Goal: Task Accomplishment & Management: Complete application form

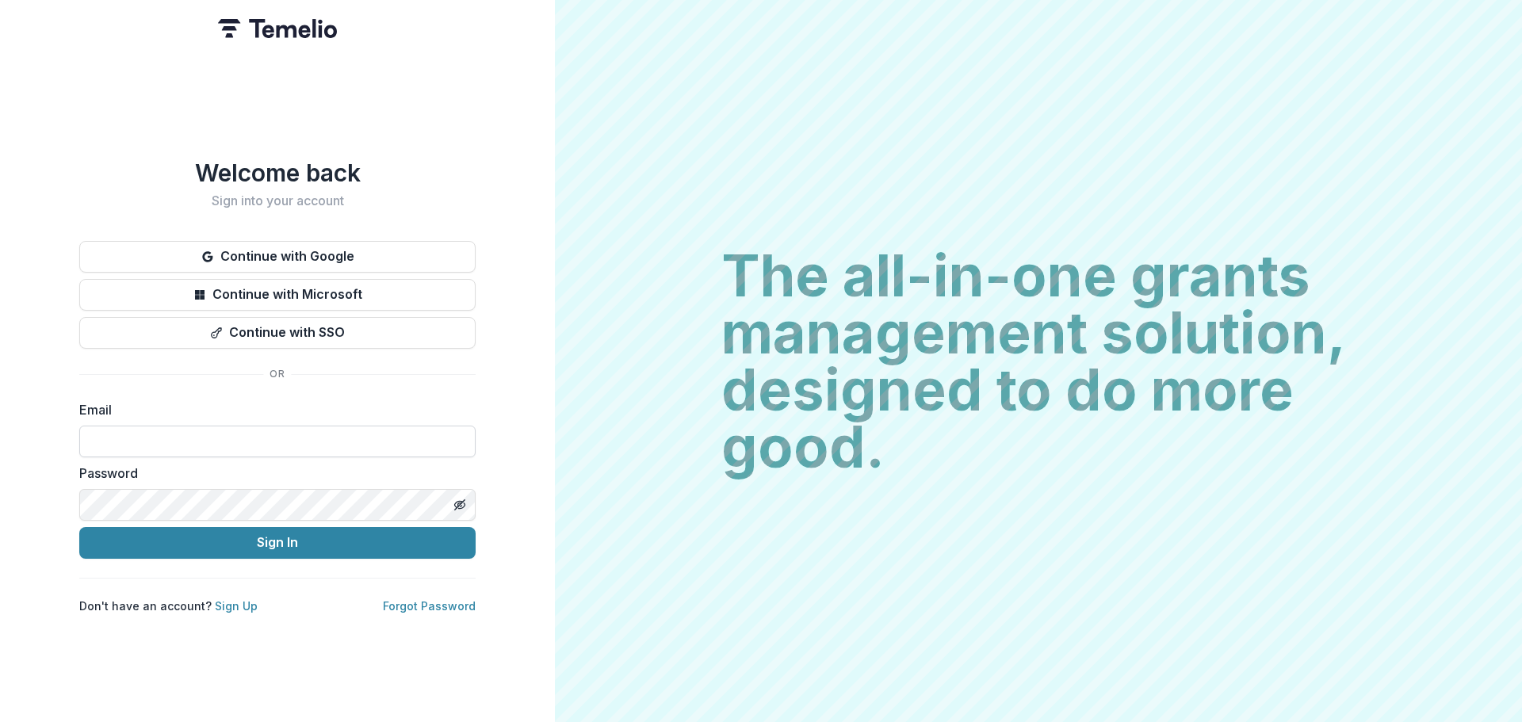
click at [159, 427] on input at bounding box center [277, 442] width 396 height 32
type input "**********"
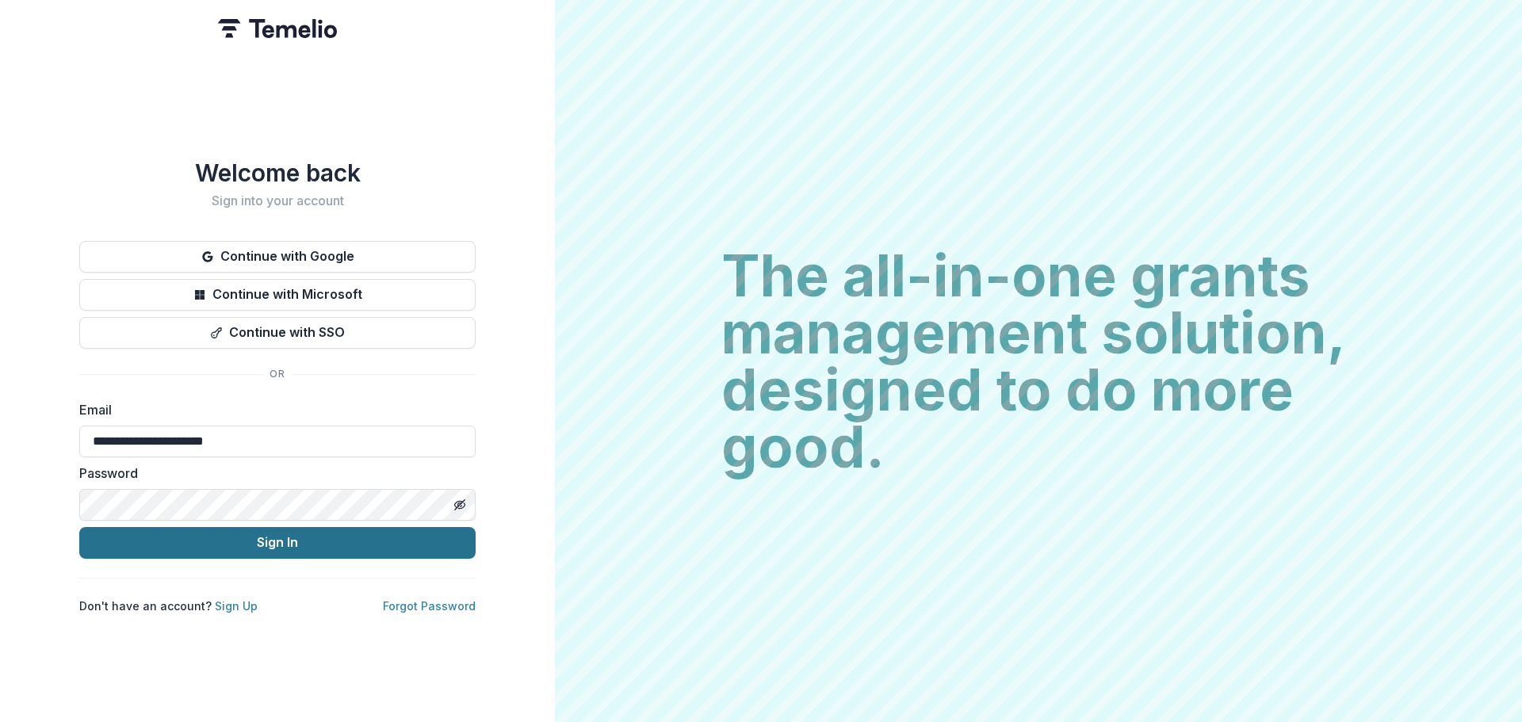
click at [228, 534] on button "Sign In" at bounding box center [277, 543] width 396 height 32
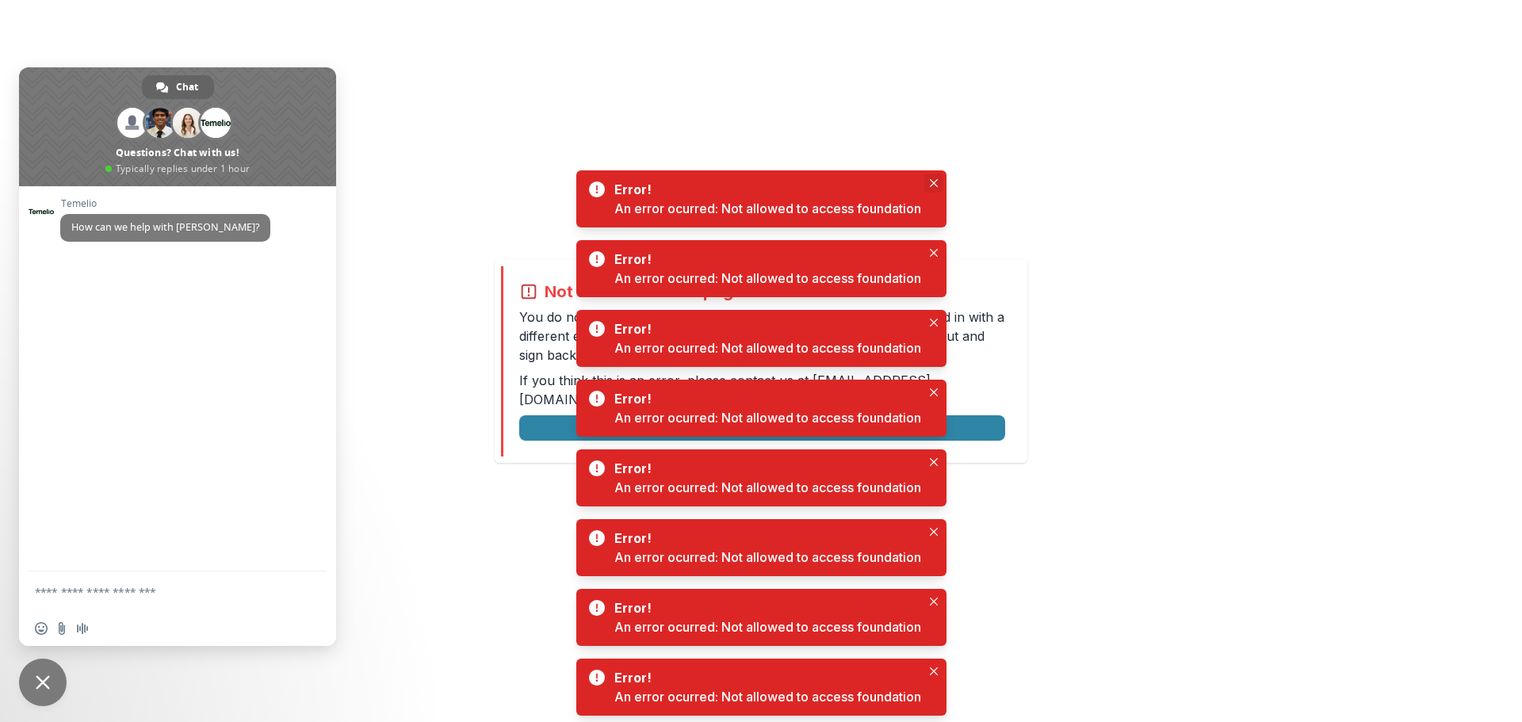
click at [936, 184] on icon "Close" at bounding box center [934, 183] width 8 height 8
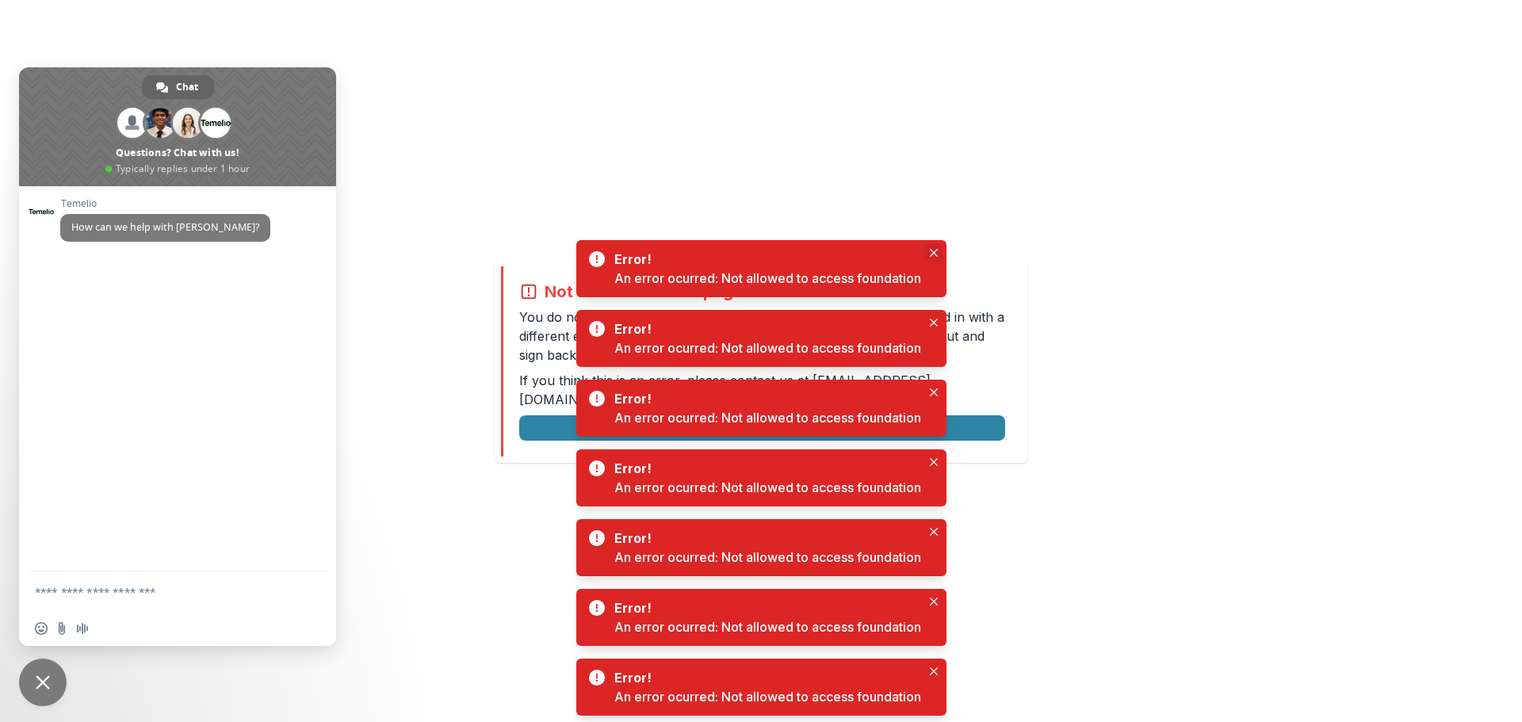
click at [930, 250] on button "Close" at bounding box center [934, 252] width 19 height 19
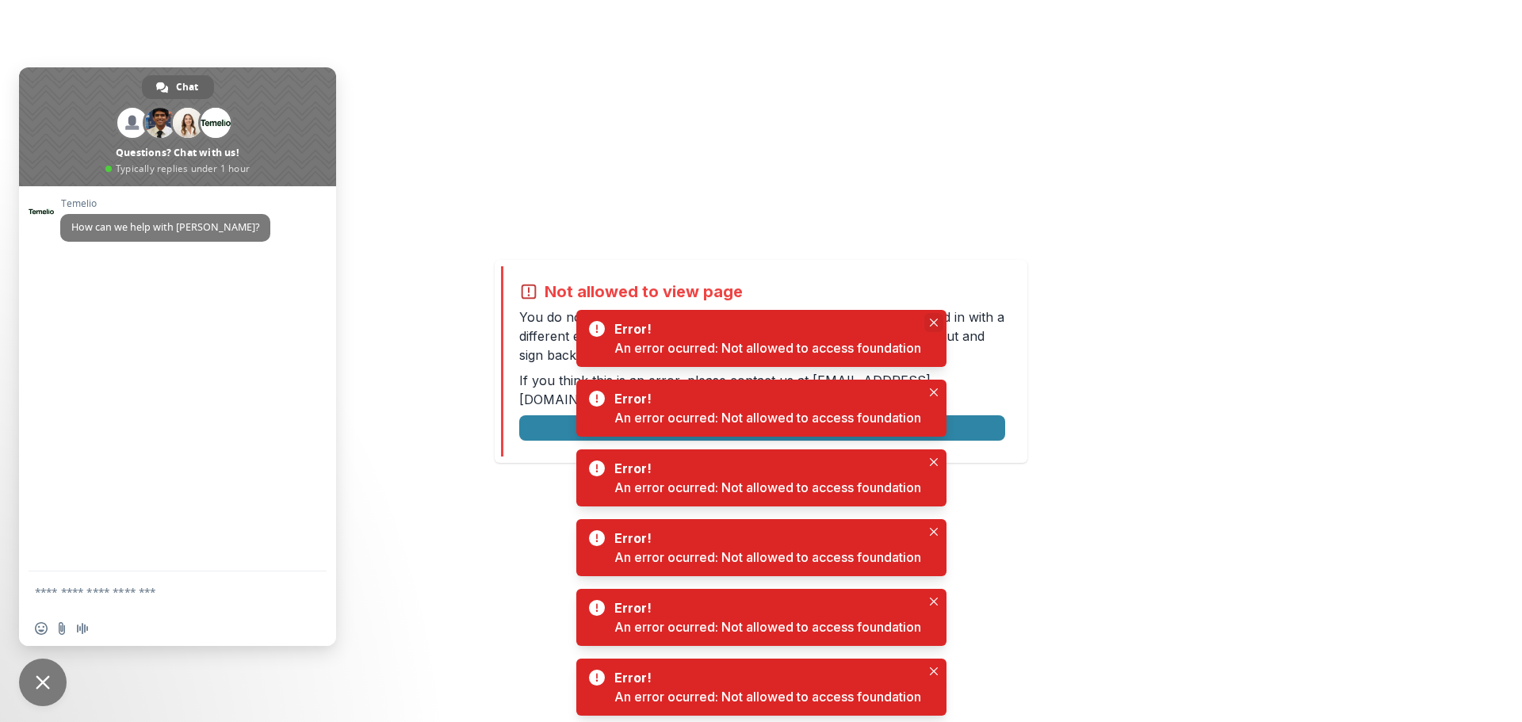
click at [929, 326] on button "Close" at bounding box center [934, 322] width 19 height 19
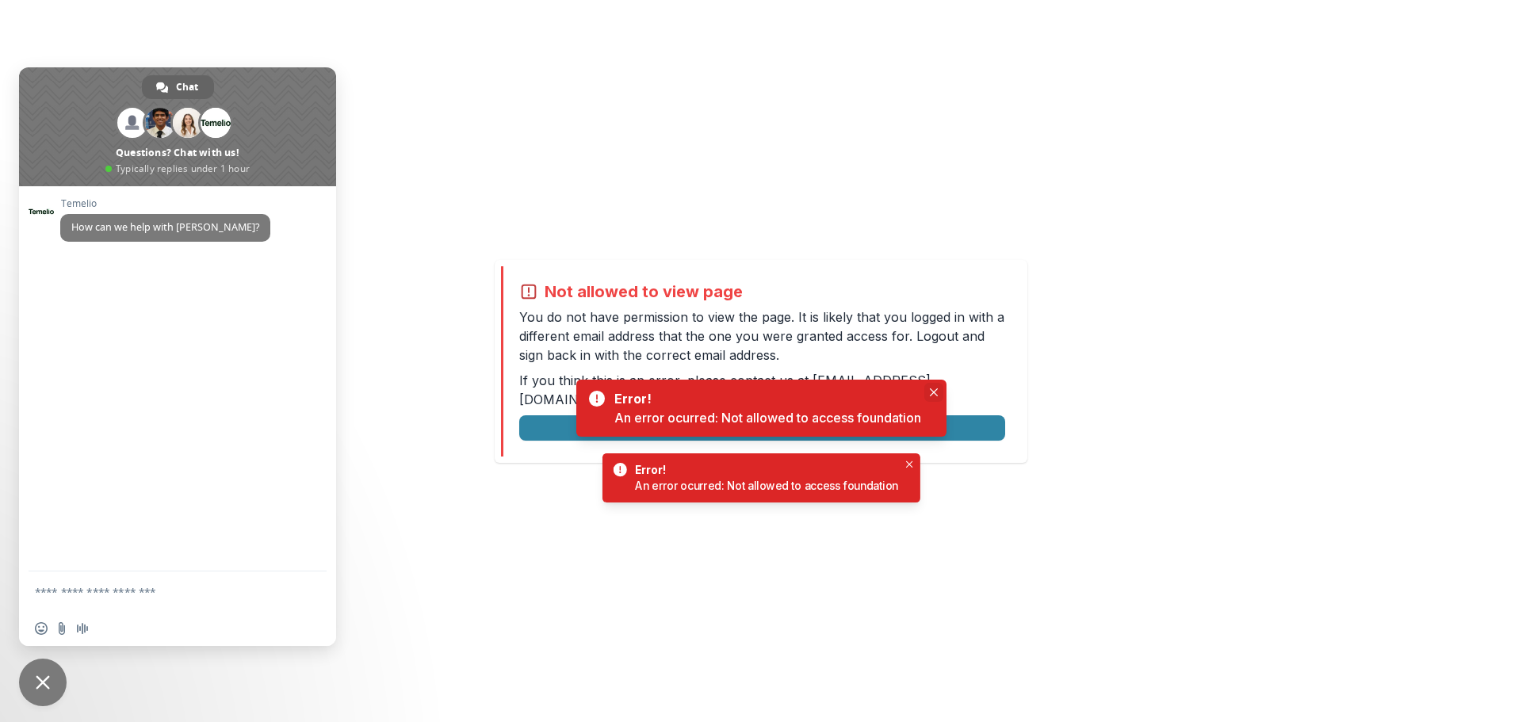
click at [936, 397] on button "Close" at bounding box center [934, 392] width 19 height 19
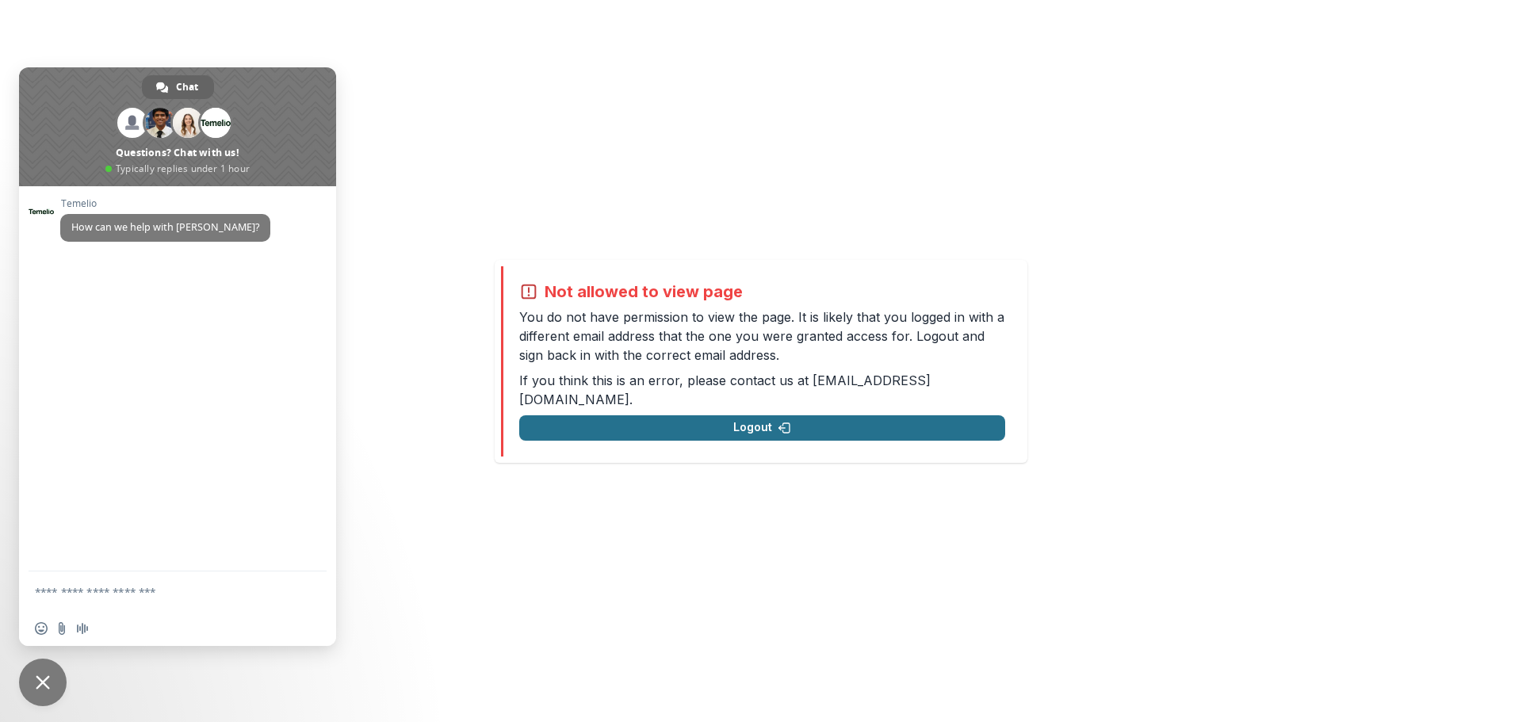
click at [896, 416] on button "Logout" at bounding box center [762, 428] width 486 height 25
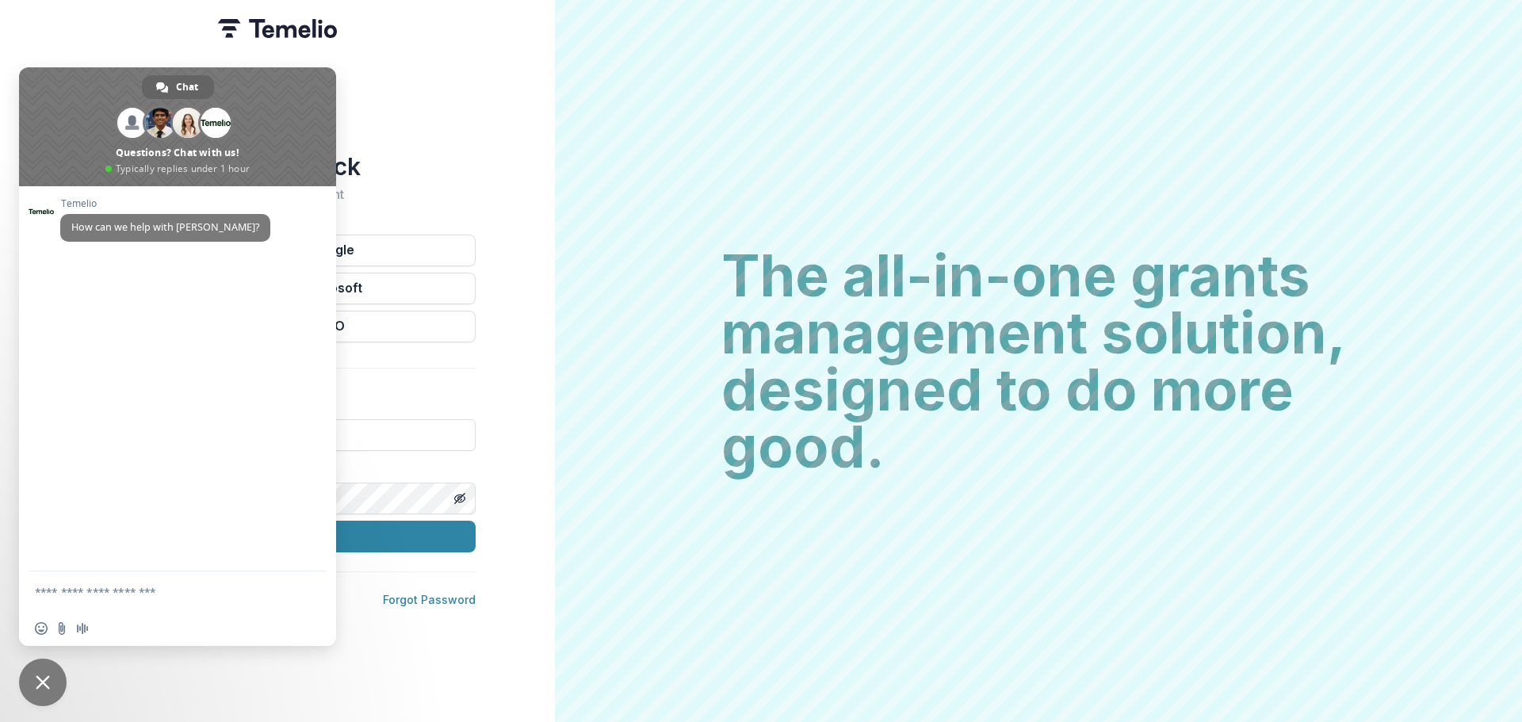
click at [41, 699] on span "Close chat" at bounding box center [43, 683] width 48 height 48
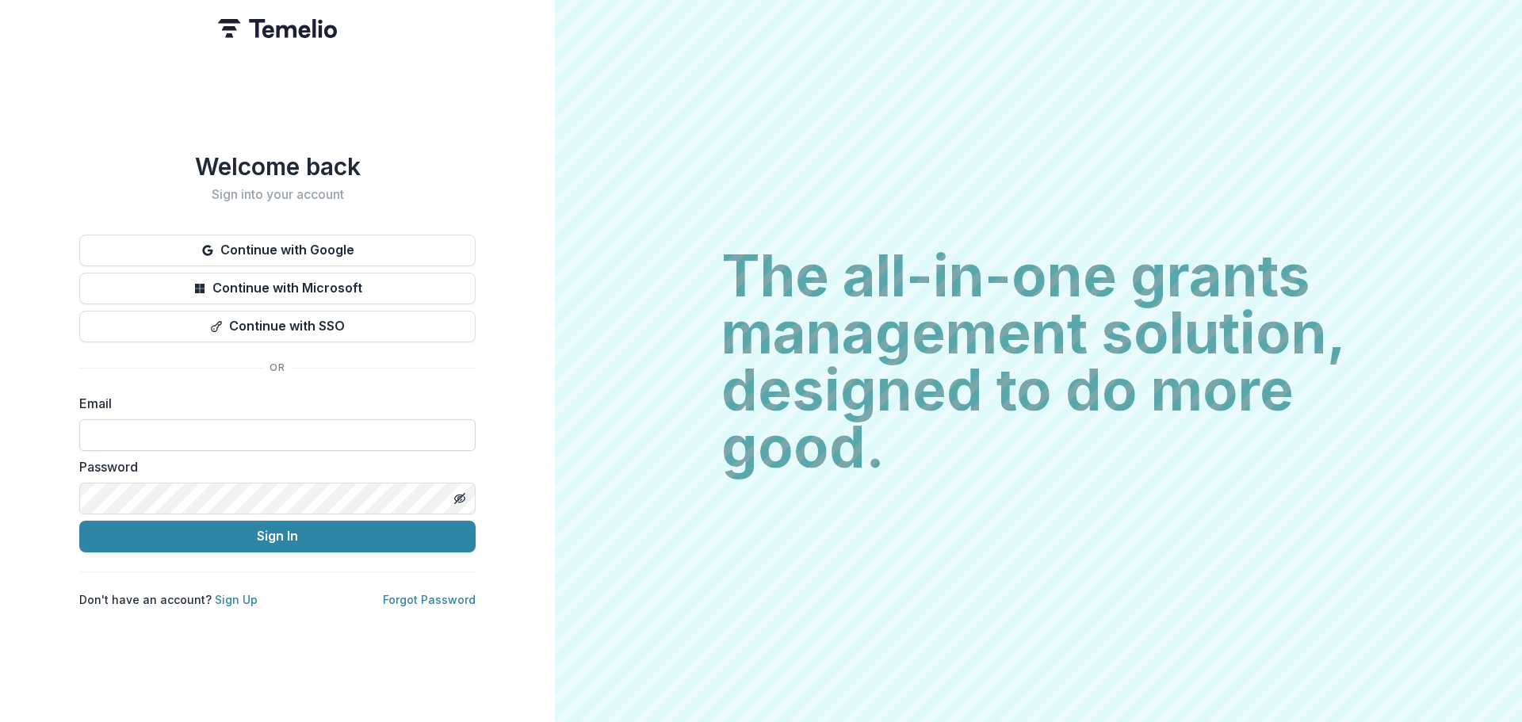
click at [207, 427] on input at bounding box center [277, 435] width 396 height 32
type input "**********"
click at [259, 536] on button "Sign In" at bounding box center [277, 537] width 396 height 32
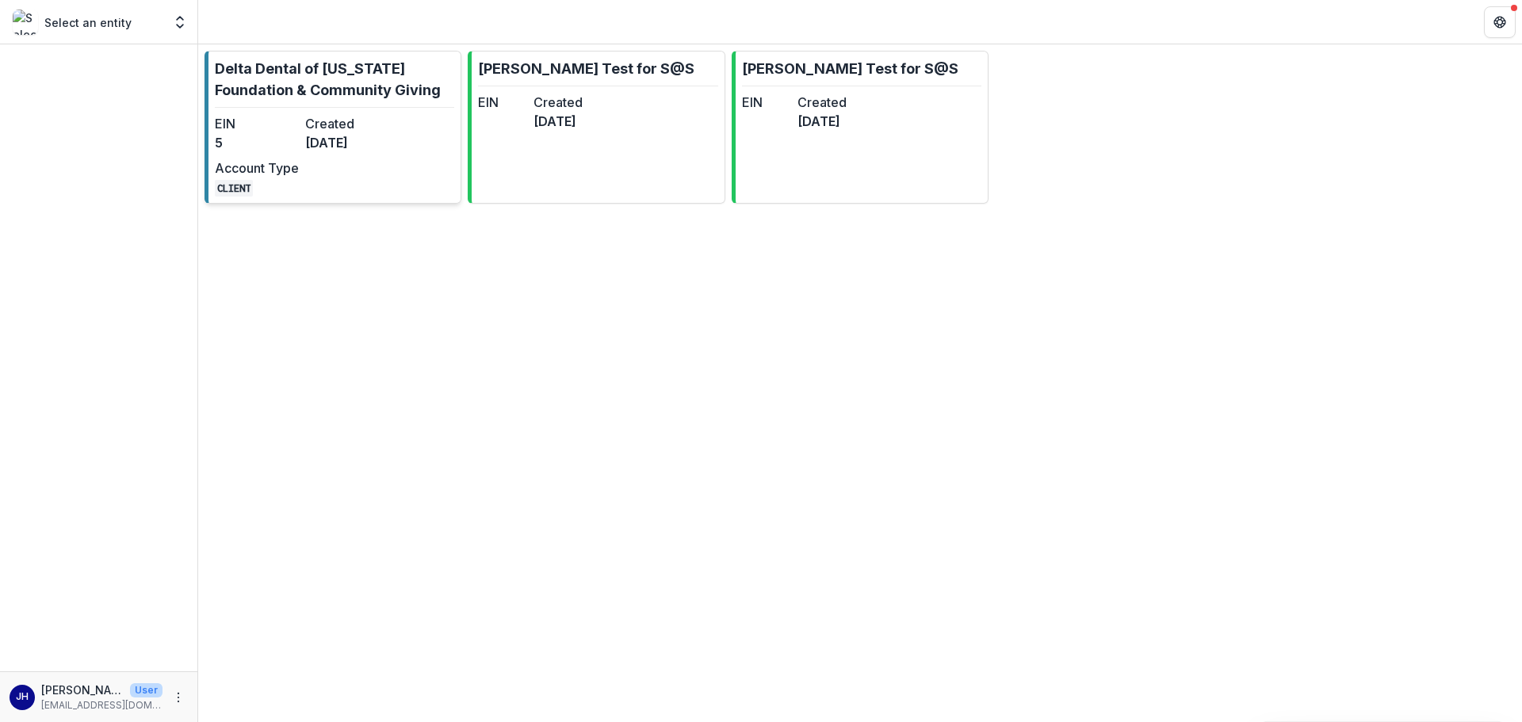
click at [325, 101] on link "Delta Dental of [US_STATE] Foundation & Community Giving EIN 5 Created [DATE] A…" at bounding box center [333, 127] width 257 height 153
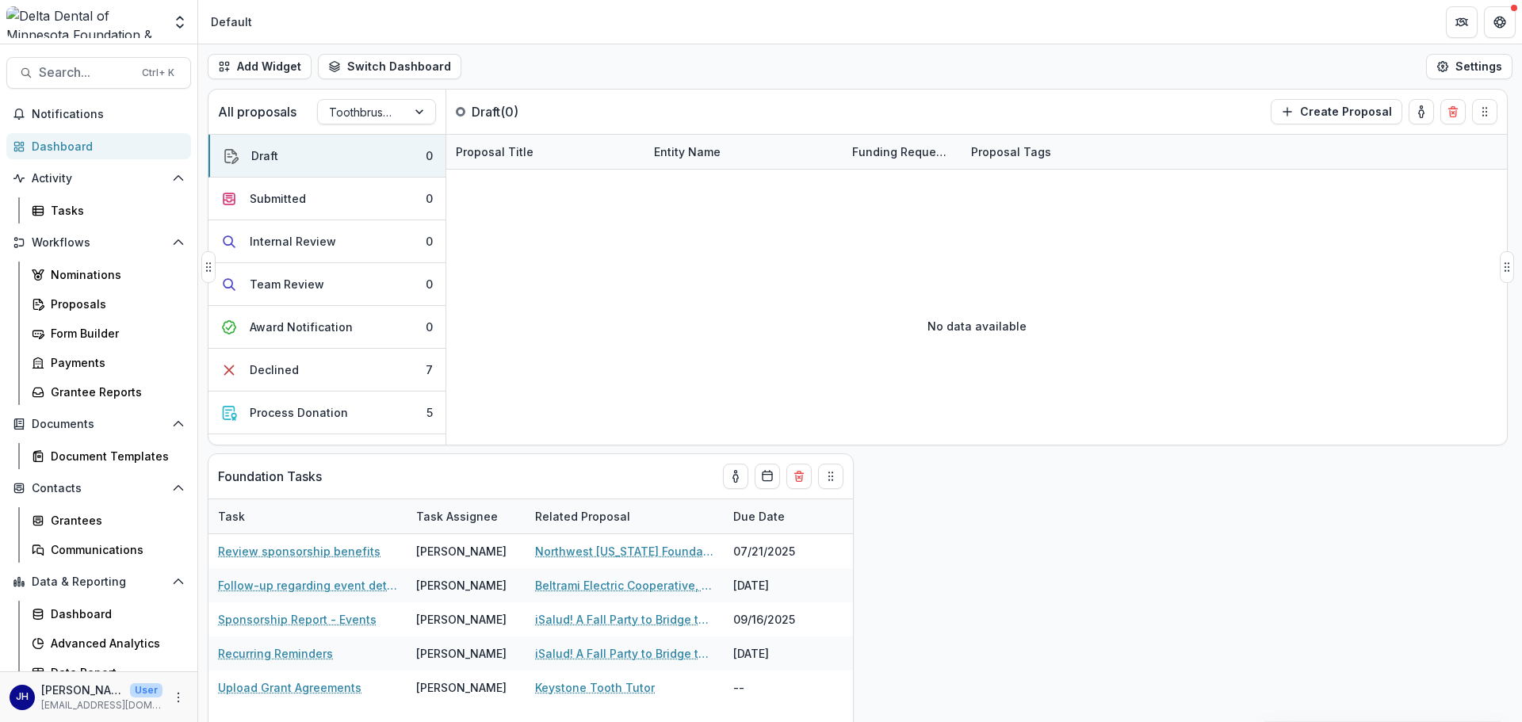
click at [726, 329] on div "No data available" at bounding box center [976, 326] width 1061 height 238
click at [550, 273] on div "No data available" at bounding box center [976, 326] width 1061 height 238
click at [368, 117] on div at bounding box center [362, 112] width 67 height 20
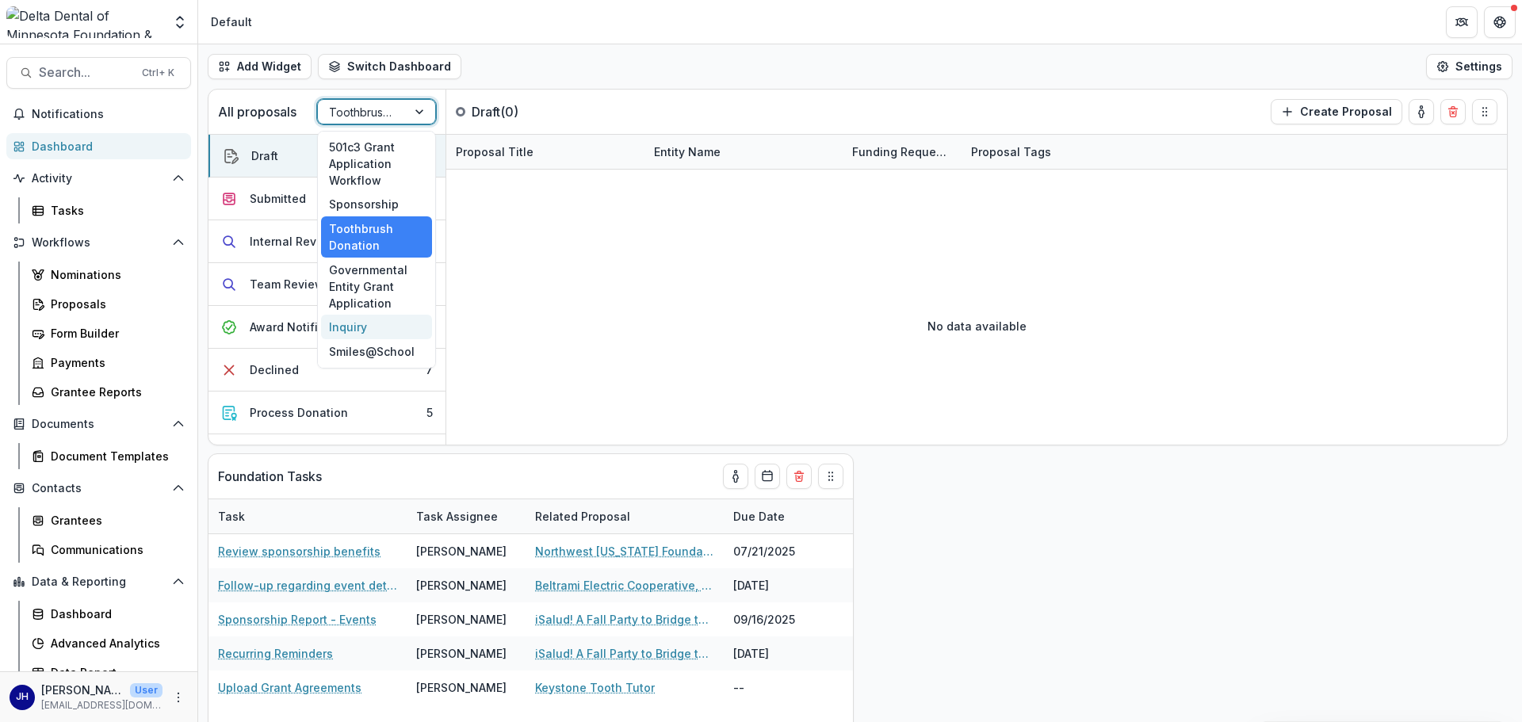
click at [379, 321] on div "Inquiry" at bounding box center [376, 327] width 111 height 25
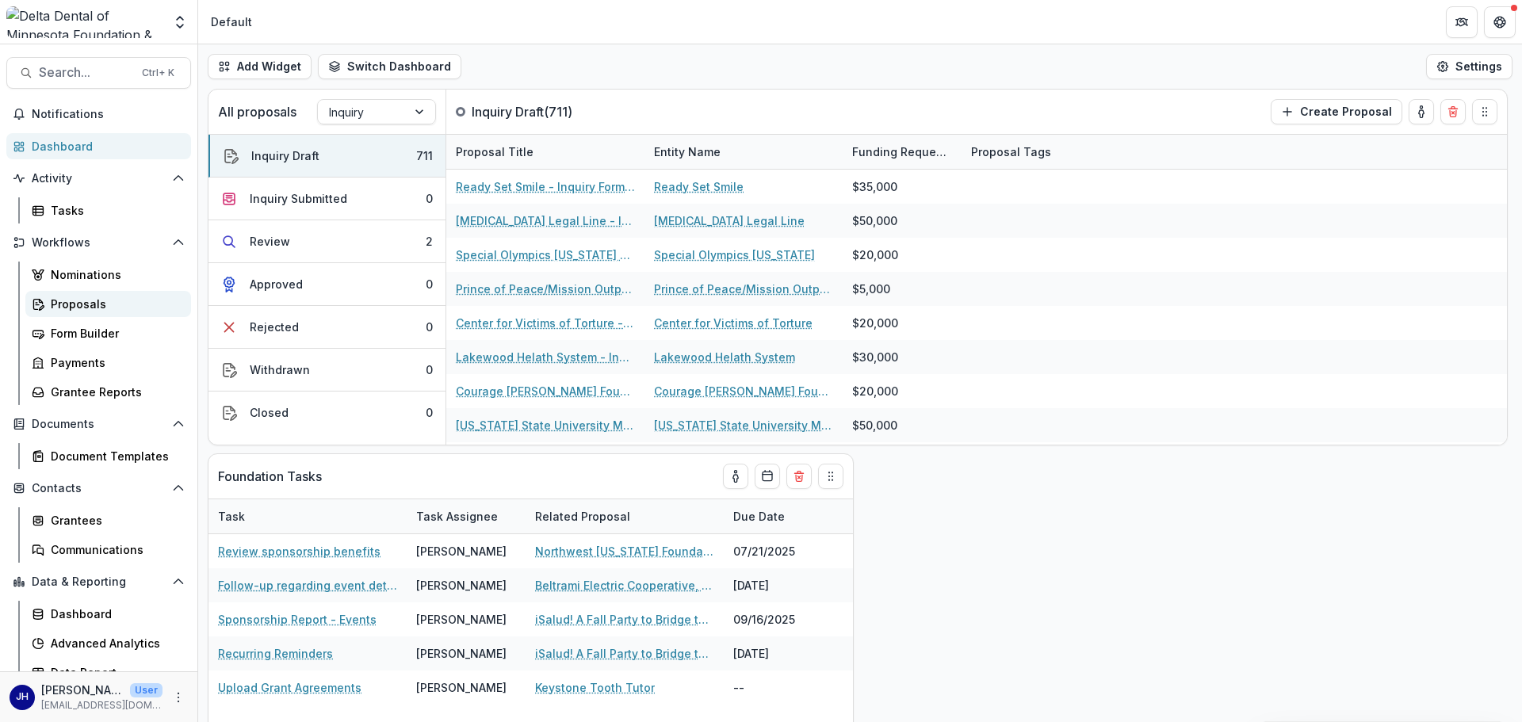
click at [87, 303] on div "Proposals" at bounding box center [115, 304] width 128 height 17
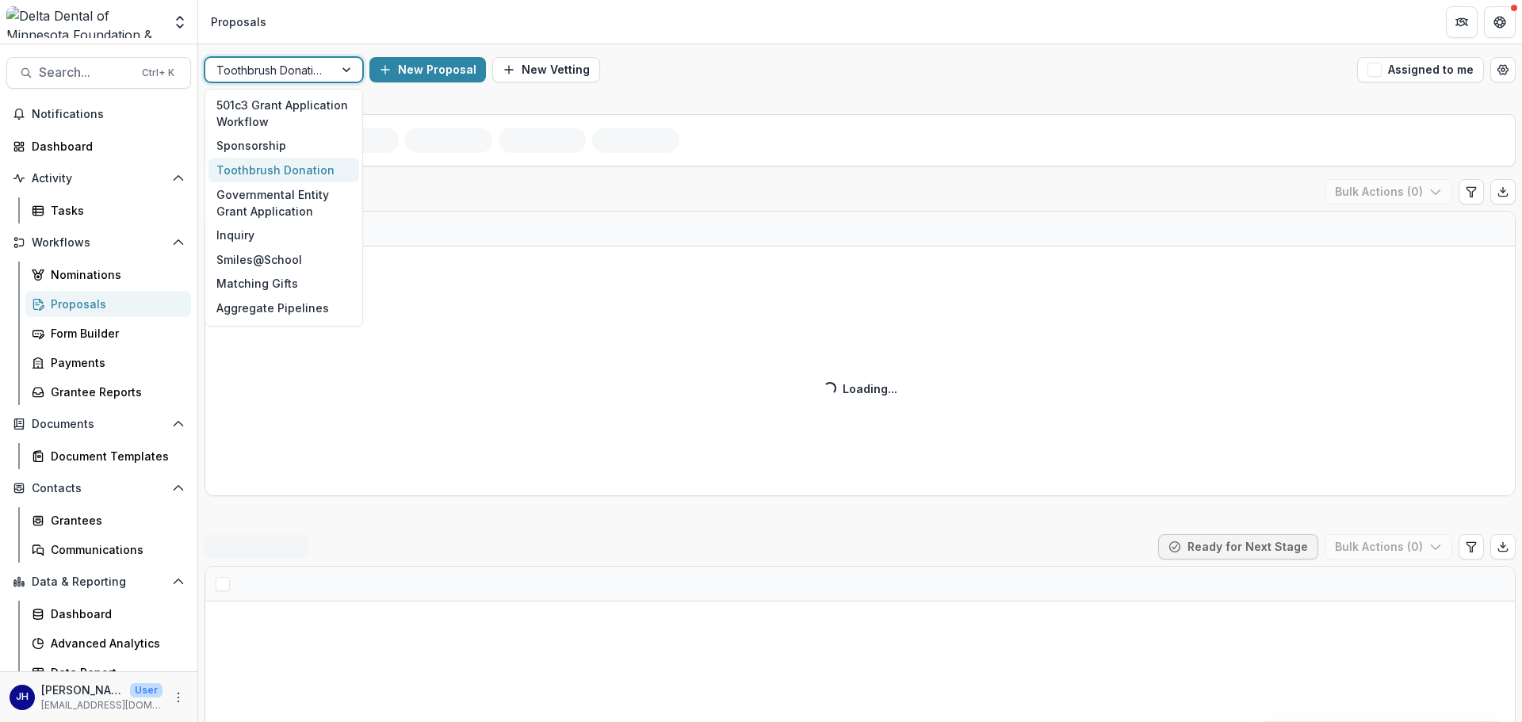
click at [340, 75] on div at bounding box center [348, 70] width 29 height 24
click at [270, 235] on div "Inquiry" at bounding box center [284, 235] width 151 height 25
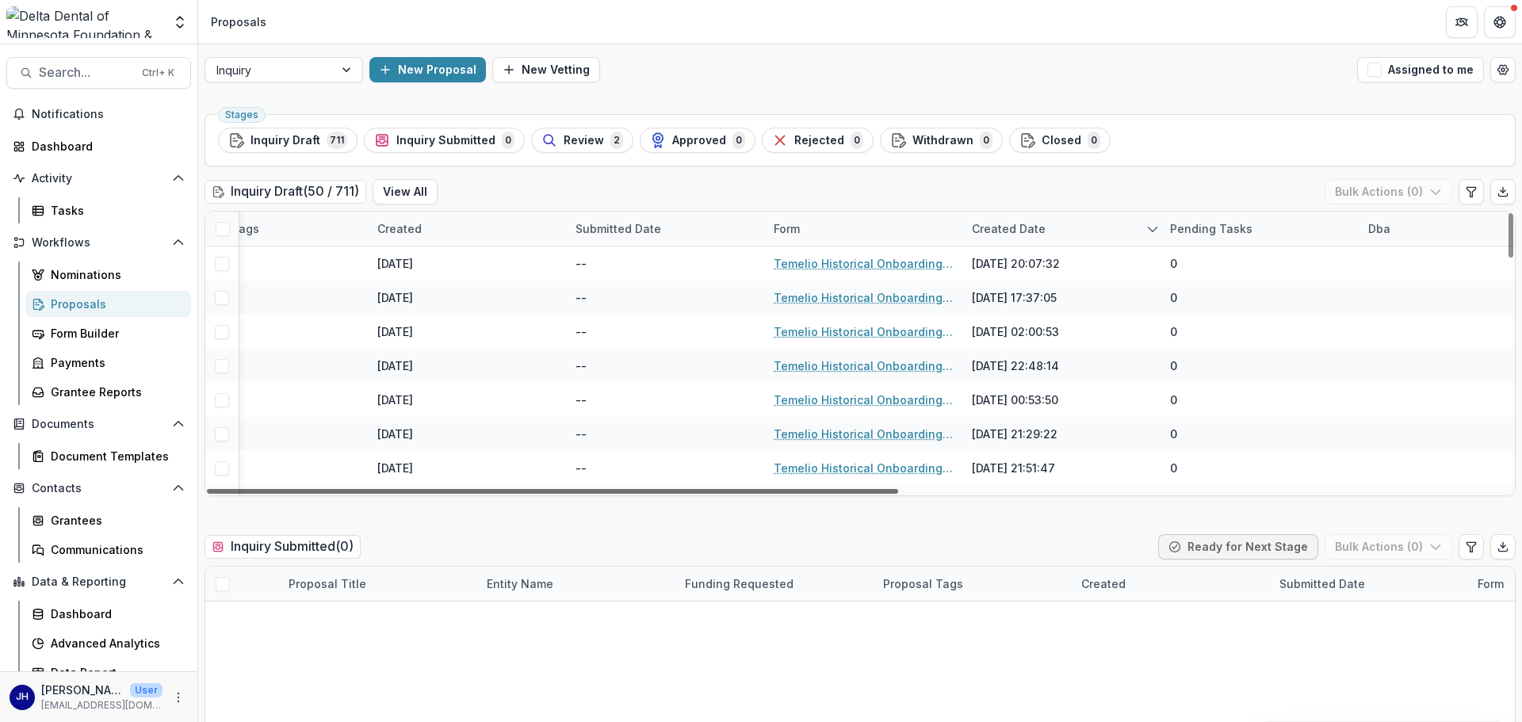
scroll to position [0, 1102]
drag, startPoint x: 770, startPoint y: 492, endPoint x: 1351, endPoint y: 499, distance: 581.3
click at [898, 494] on div at bounding box center [552, 491] width 691 height 5
click at [1468, 196] on icon "Edit table settings" at bounding box center [1471, 192] width 9 height 10
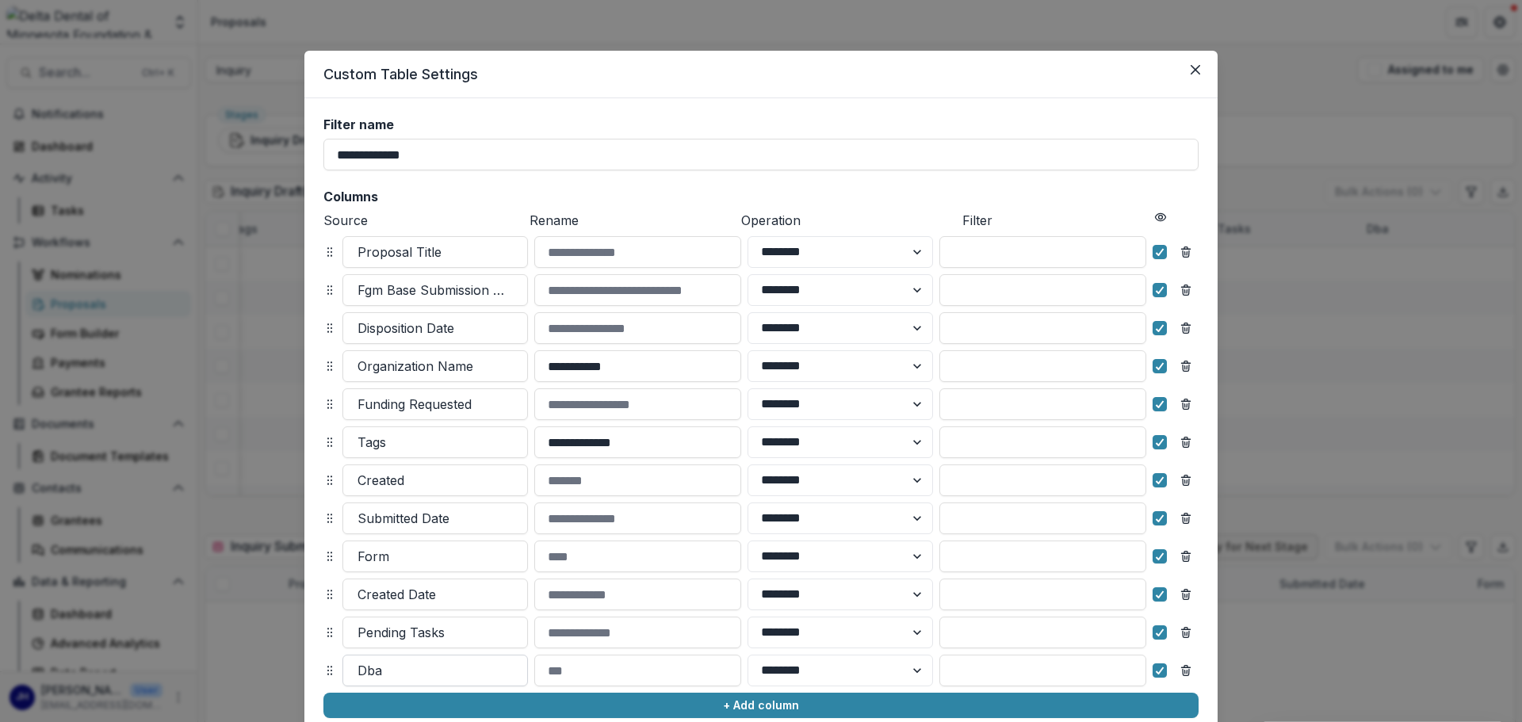
click at [372, 671] on div at bounding box center [435, 671] width 155 height 22
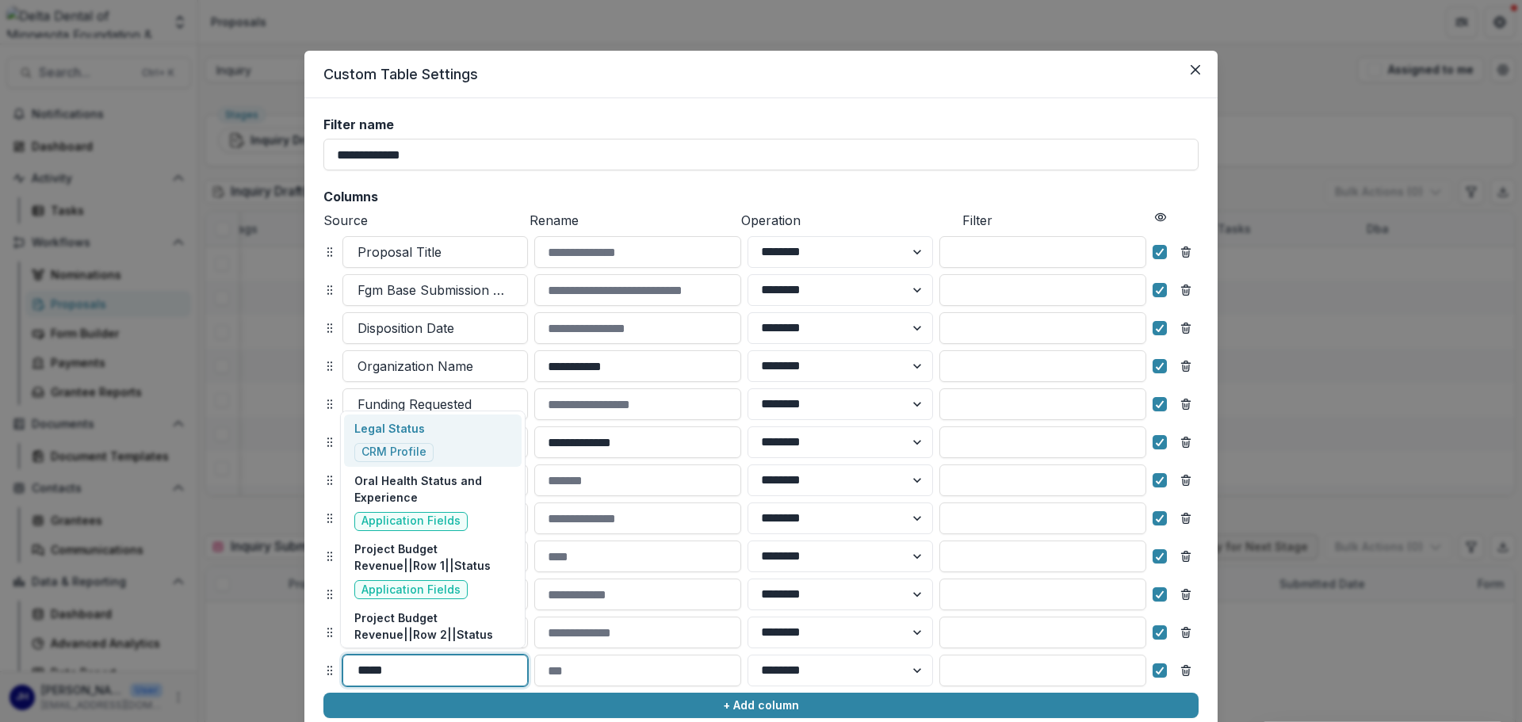
type input "******"
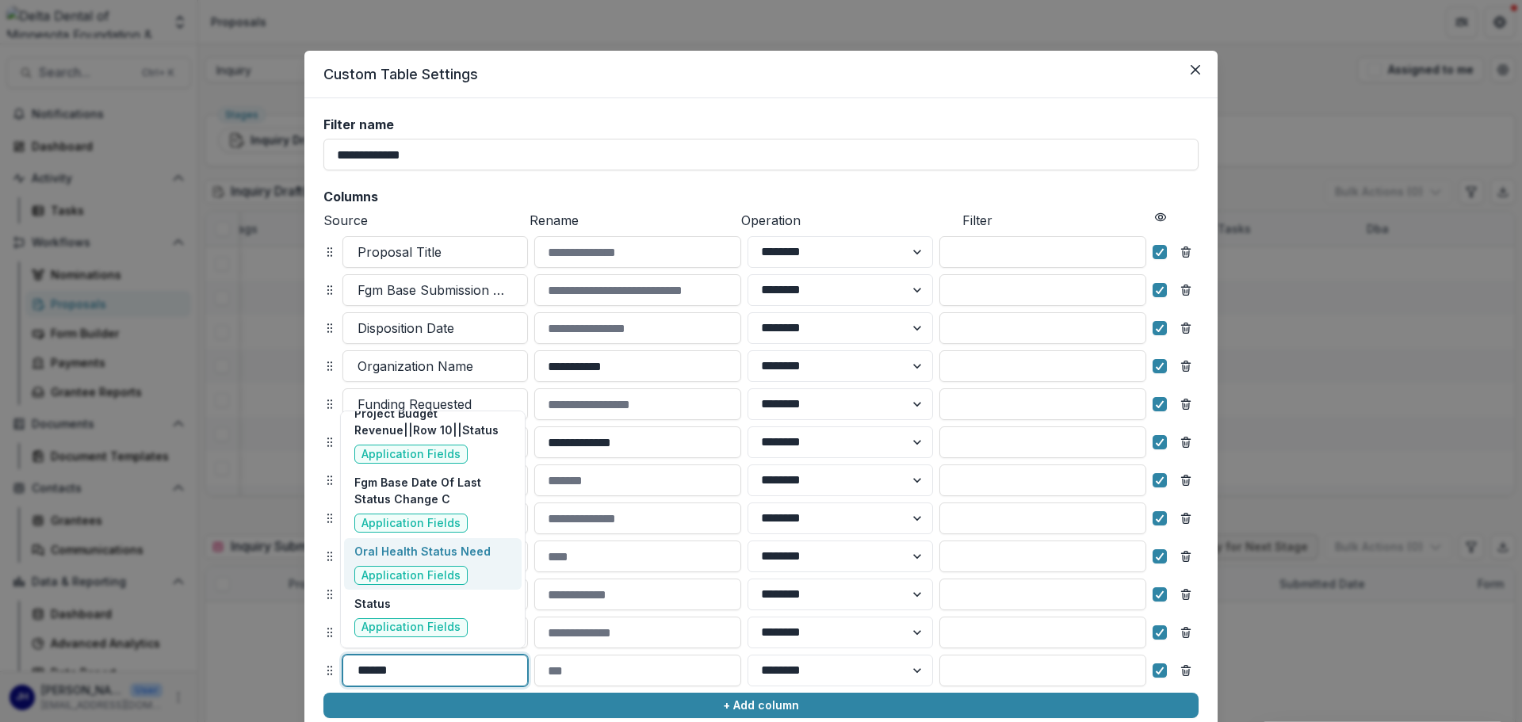
scroll to position [821, 0]
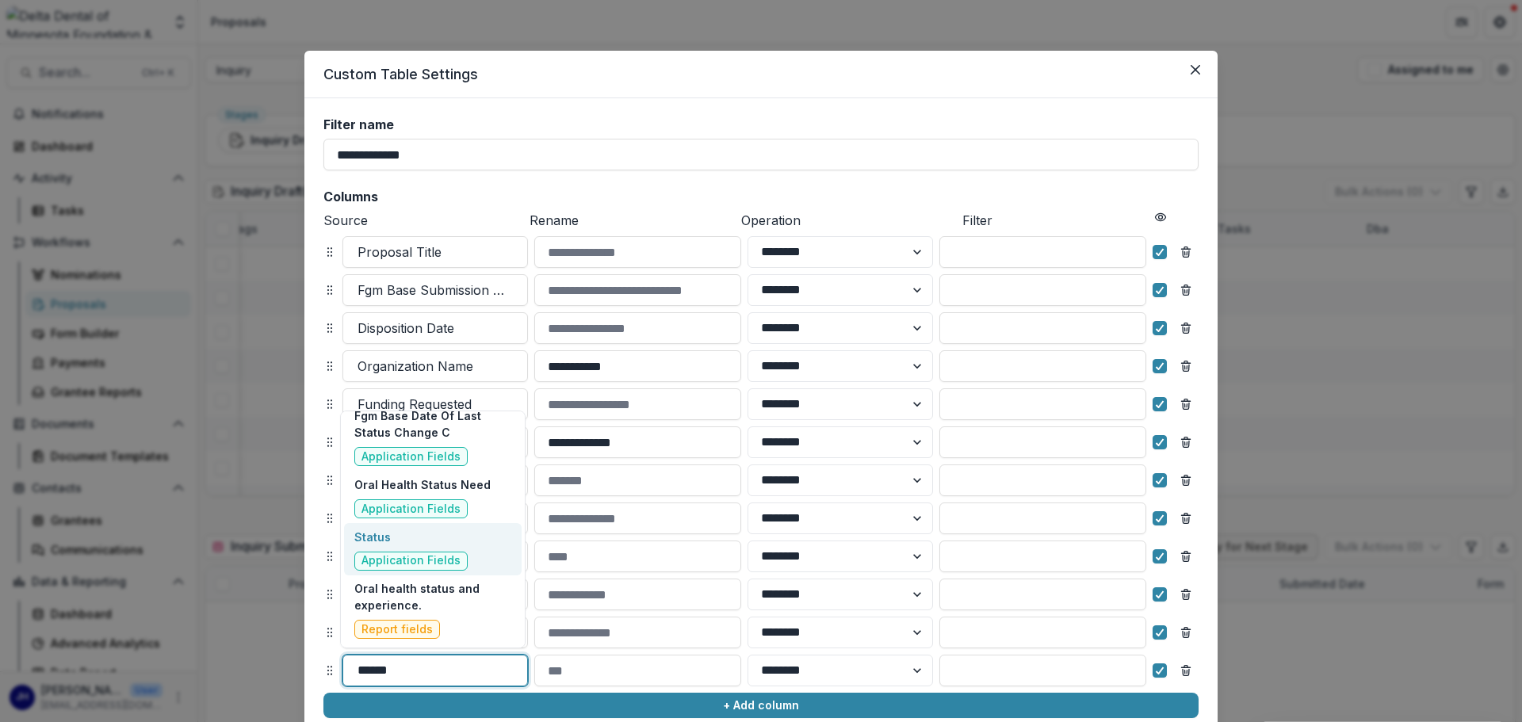
click at [389, 541] on p "Status" at bounding box center [410, 537] width 113 height 17
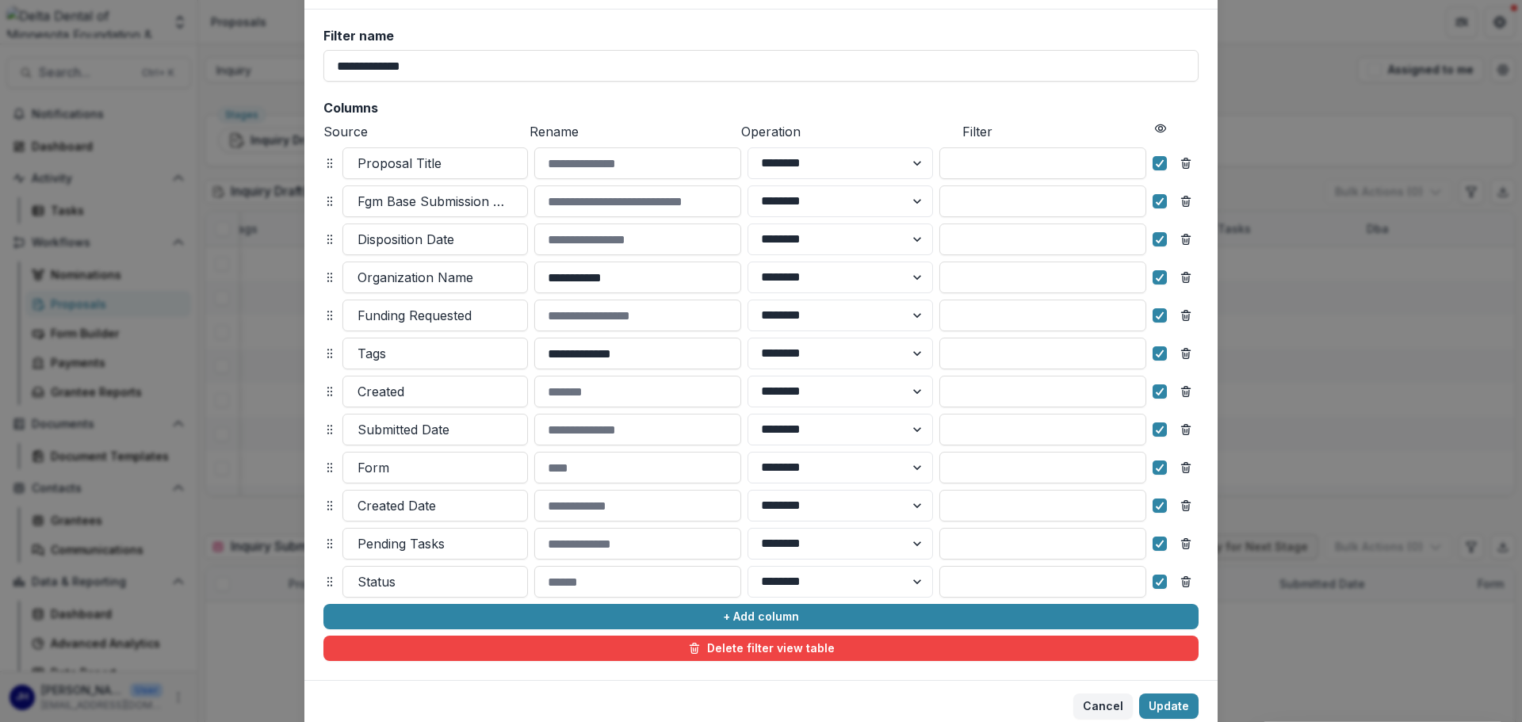
scroll to position [149, 0]
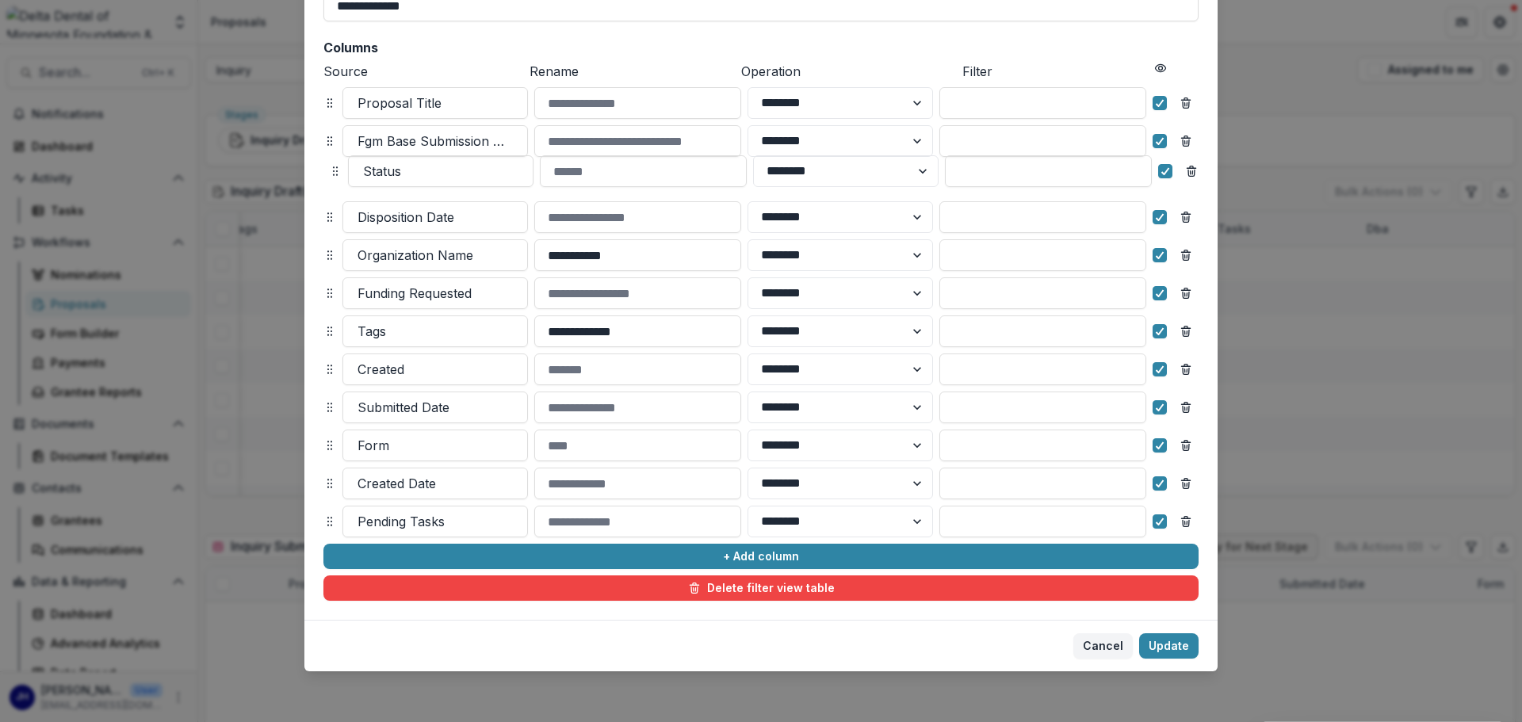
drag, startPoint x: 327, startPoint y: 519, endPoint x: 332, endPoint y: 169, distance: 350.5
click at [332, 169] on icon at bounding box center [335, 171] width 13 height 13
click at [1178, 649] on button "Update" at bounding box center [1168, 646] width 59 height 25
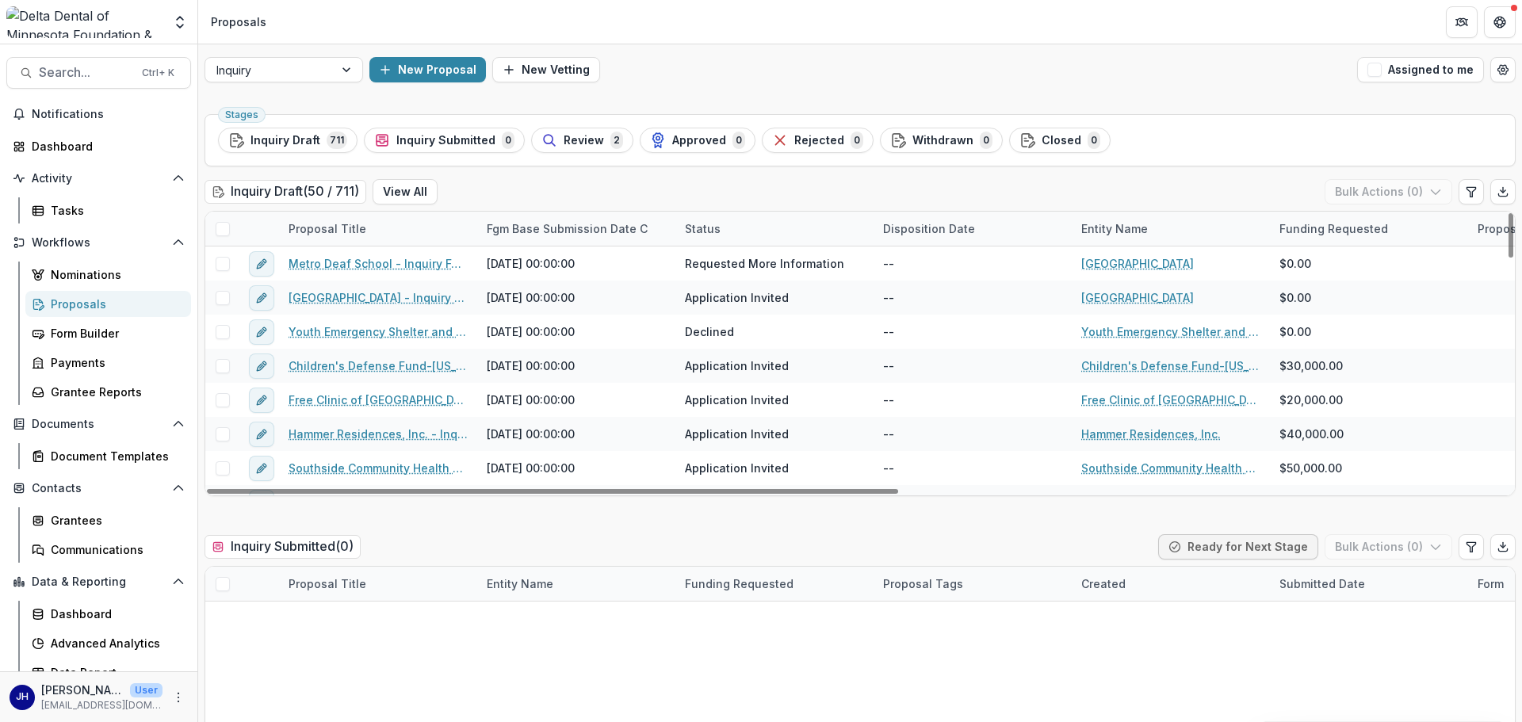
click at [714, 228] on div "Status" at bounding box center [703, 228] width 55 height 17
click at [725, 299] on span "Sort Ascending" at bounding box center [749, 297] width 84 height 13
click at [765, 201] on div "Inquiry Draft ( 50 / 711 ) View All Bulk Actions ( 0 )" at bounding box center [861, 195] width 1312 height 32
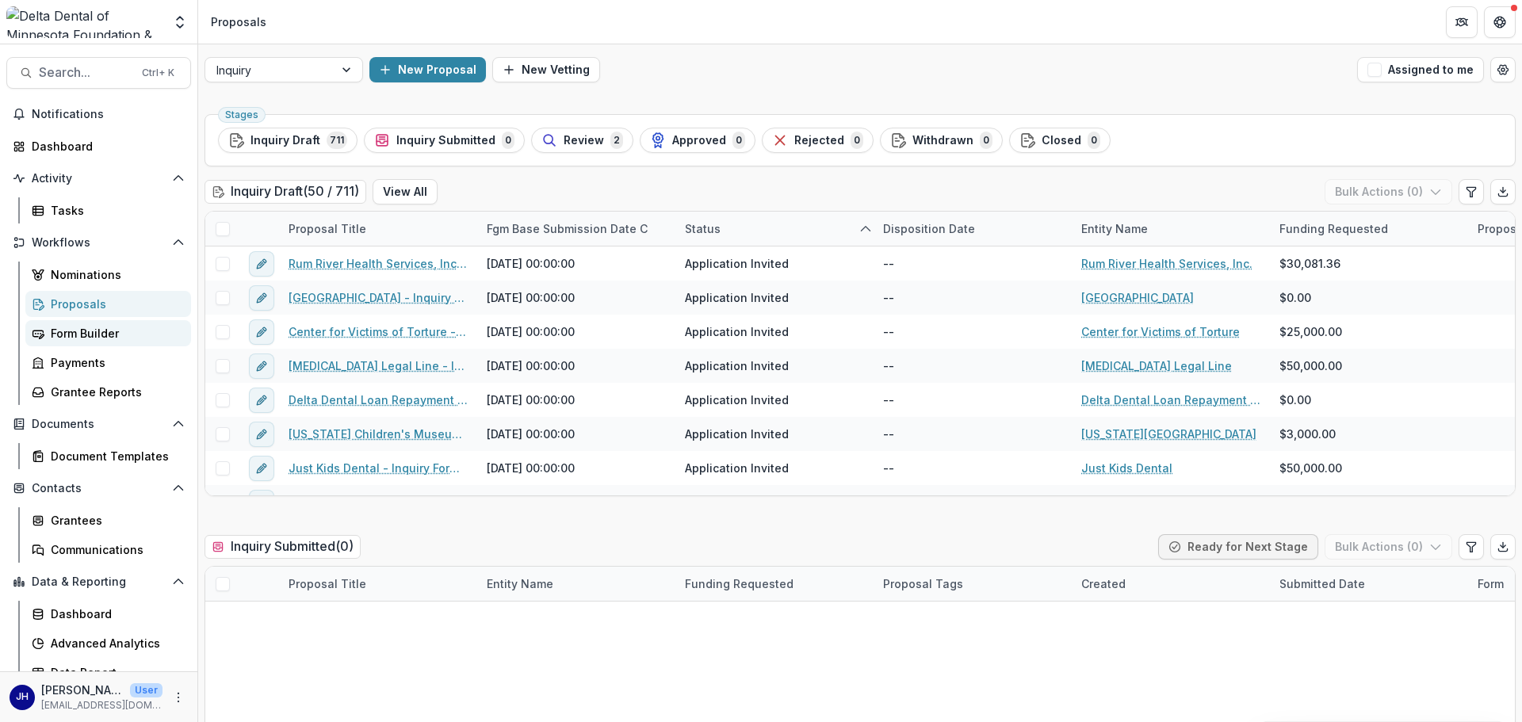
click at [96, 327] on div "Form Builder" at bounding box center [115, 333] width 128 height 17
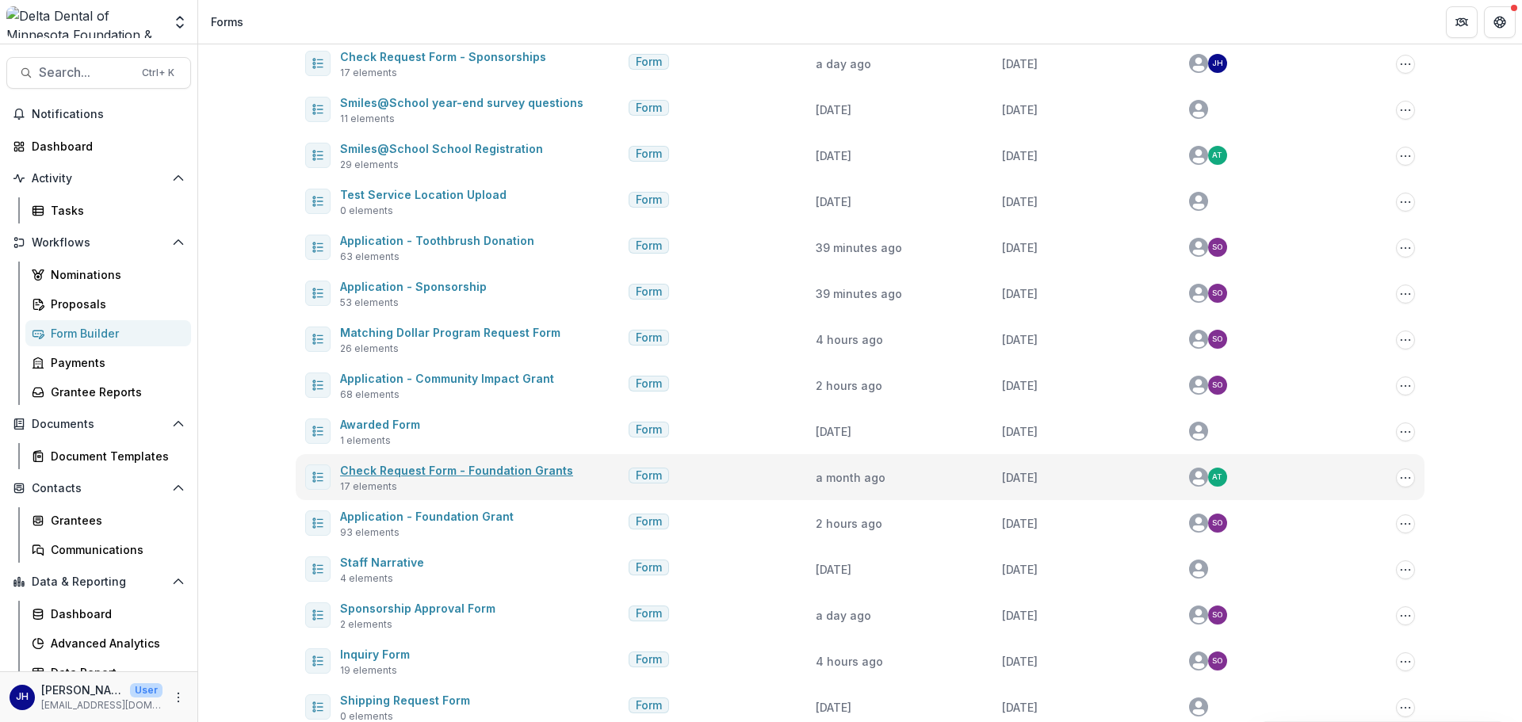
scroll to position [282, 0]
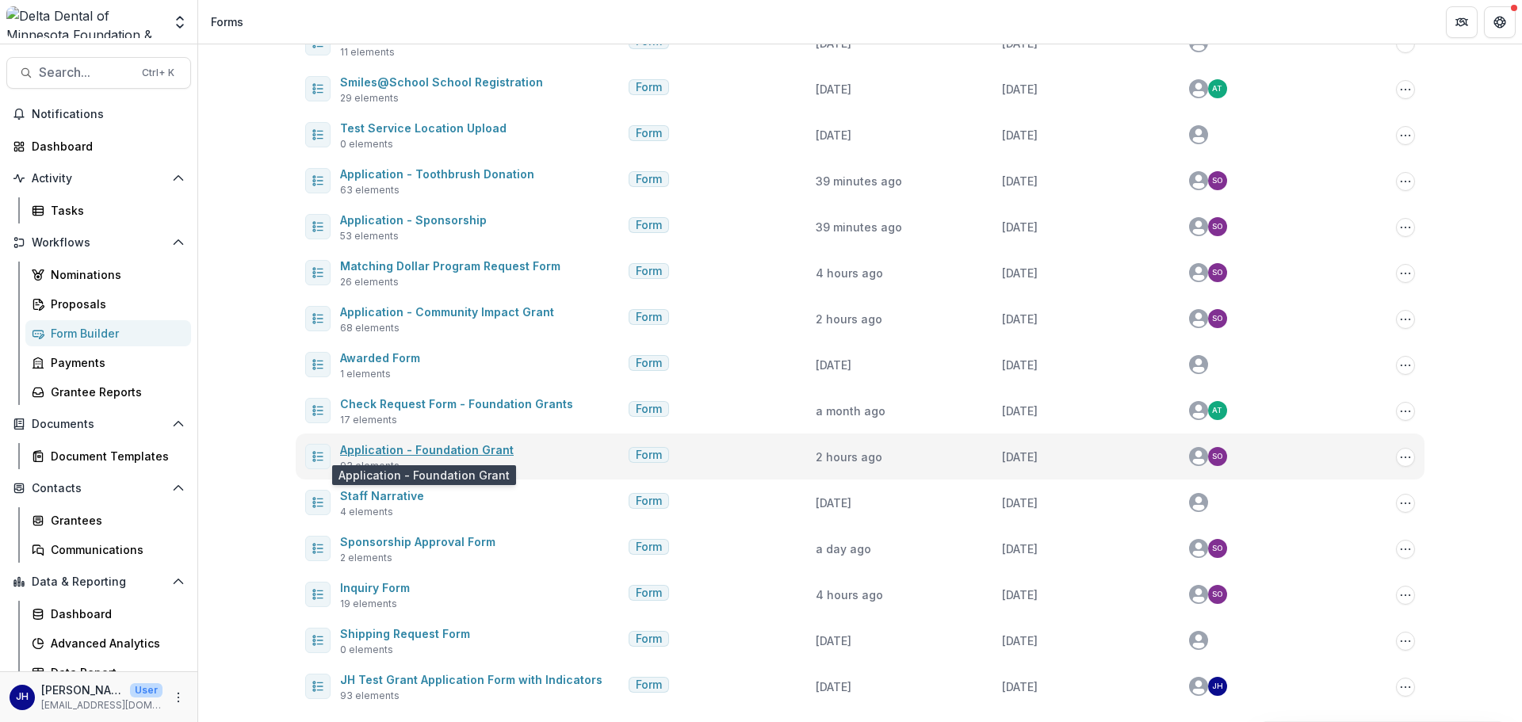
click at [440, 451] on link "Application - Foundation Grant" at bounding box center [427, 449] width 174 height 13
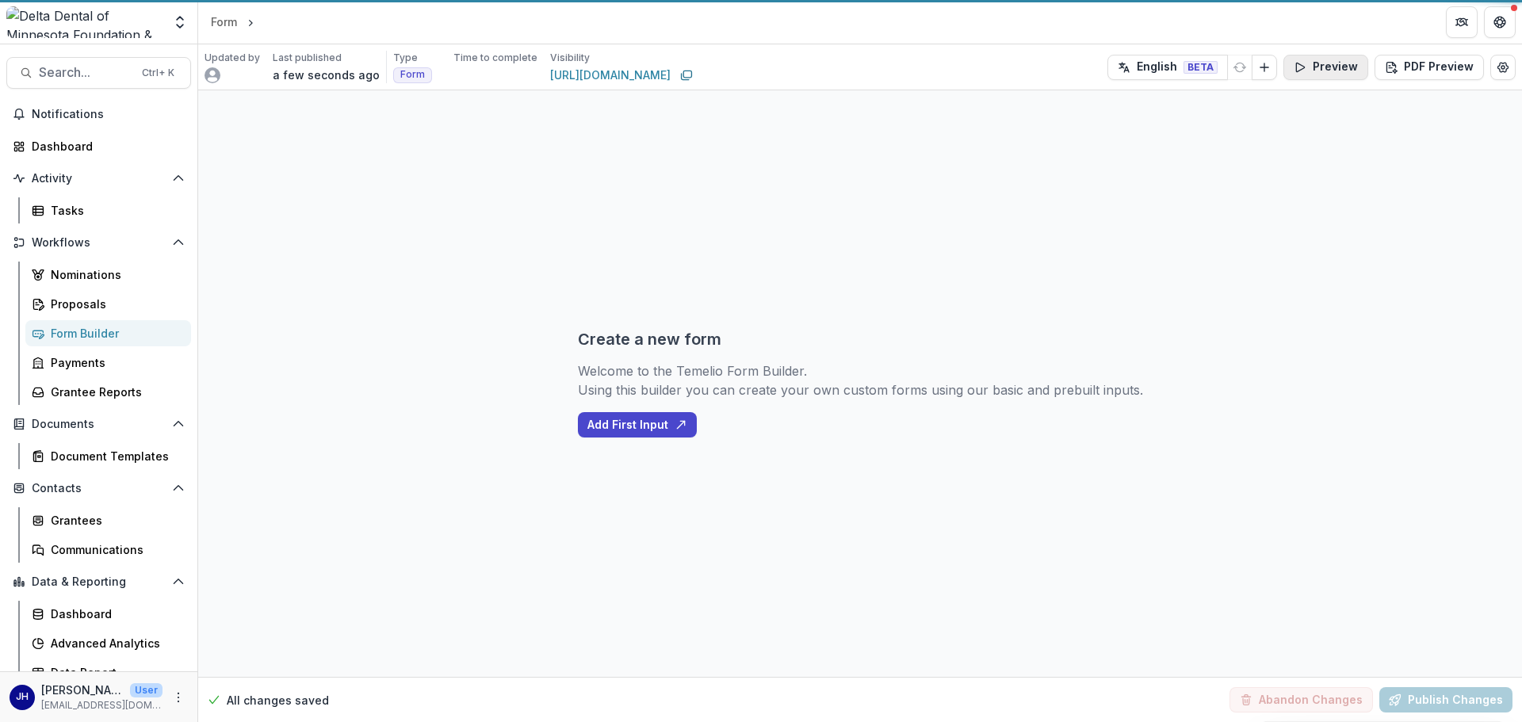
select select "********"
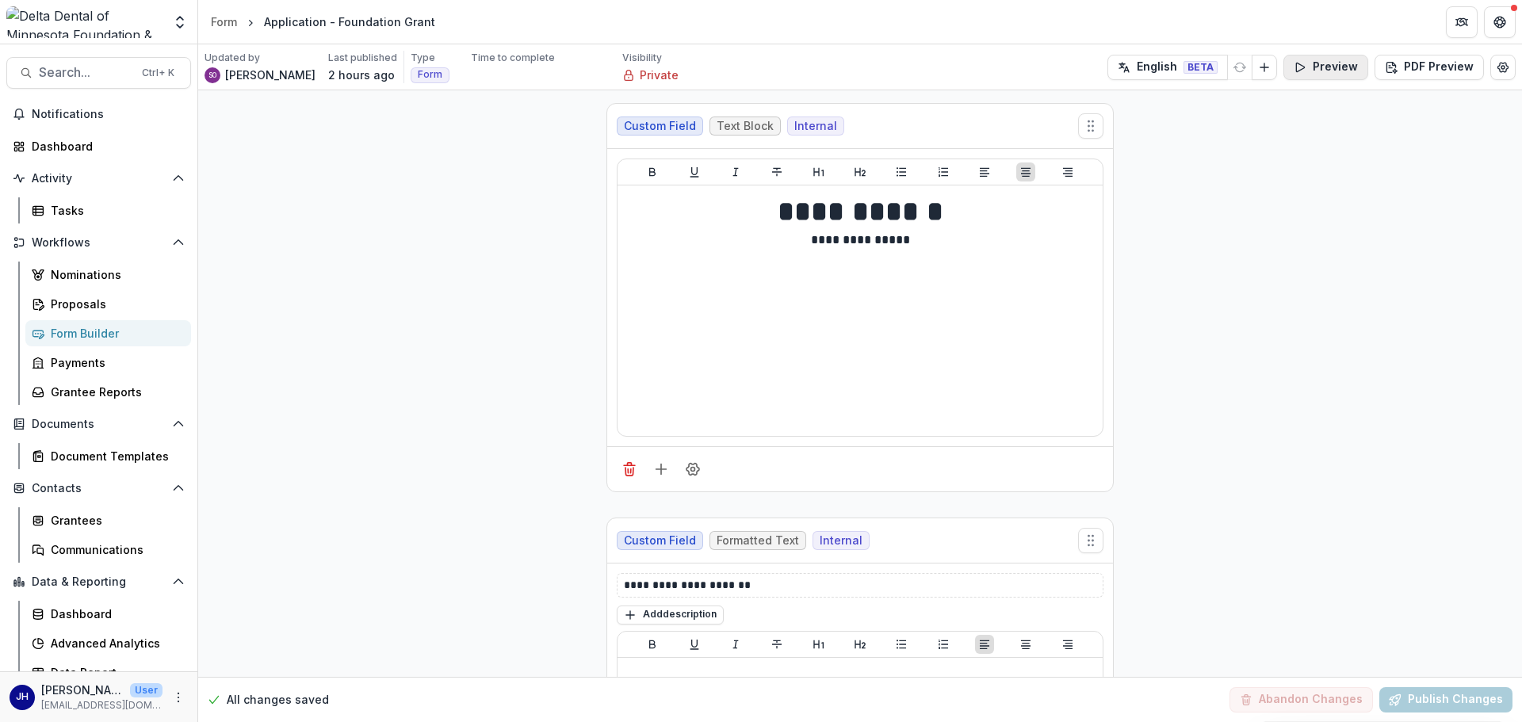
click at [1318, 68] on button "Preview" at bounding box center [1326, 67] width 85 height 25
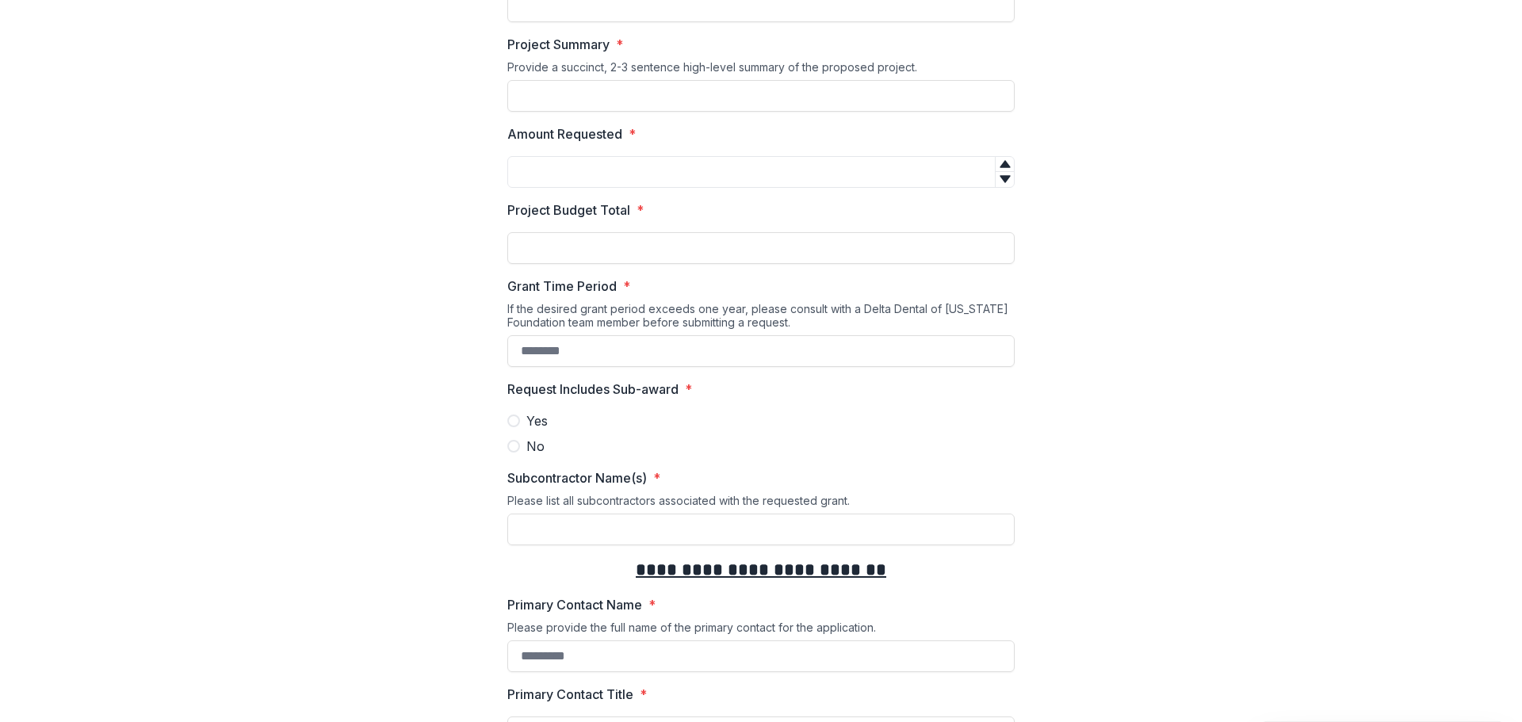
scroll to position [714, 0]
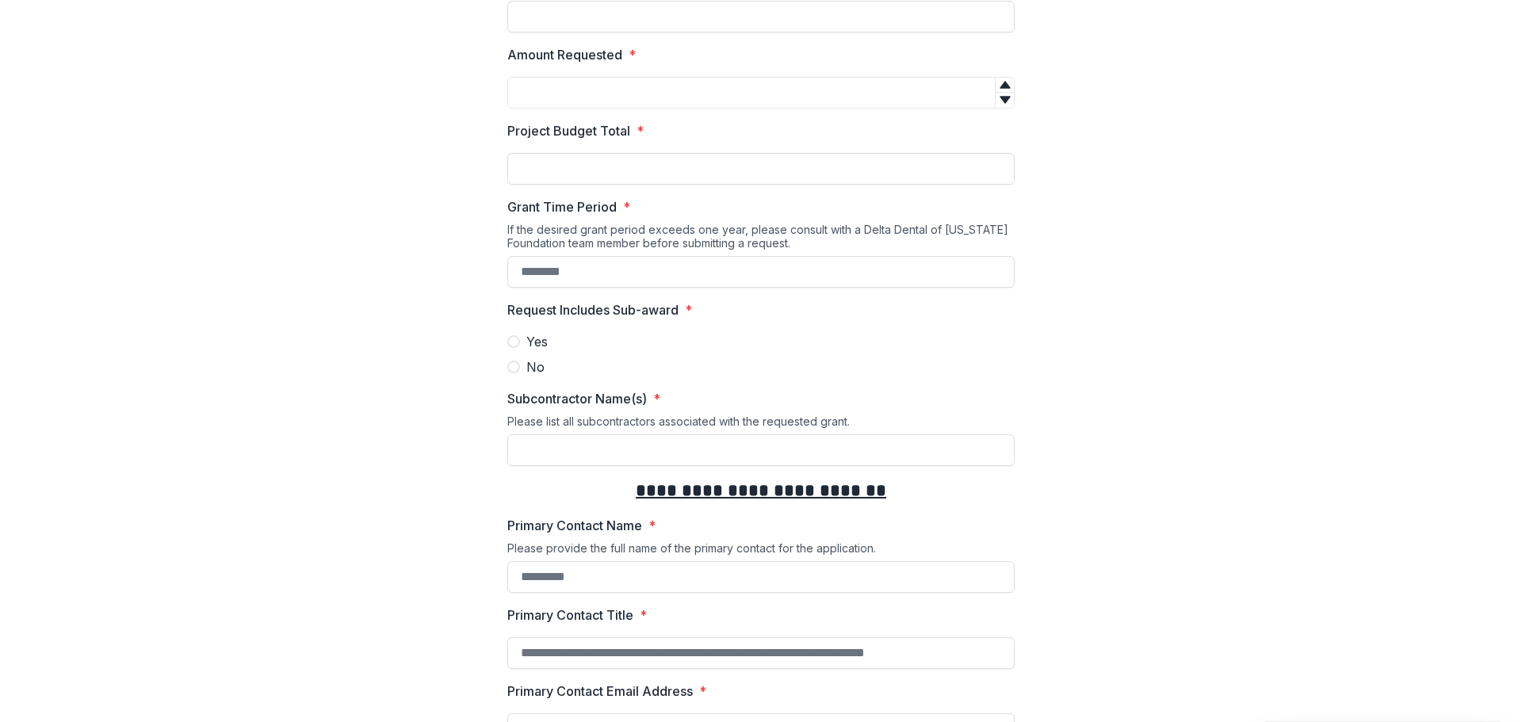
click at [513, 366] on span at bounding box center [513, 367] width 13 height 13
click at [512, 339] on span at bounding box center [513, 341] width 13 height 13
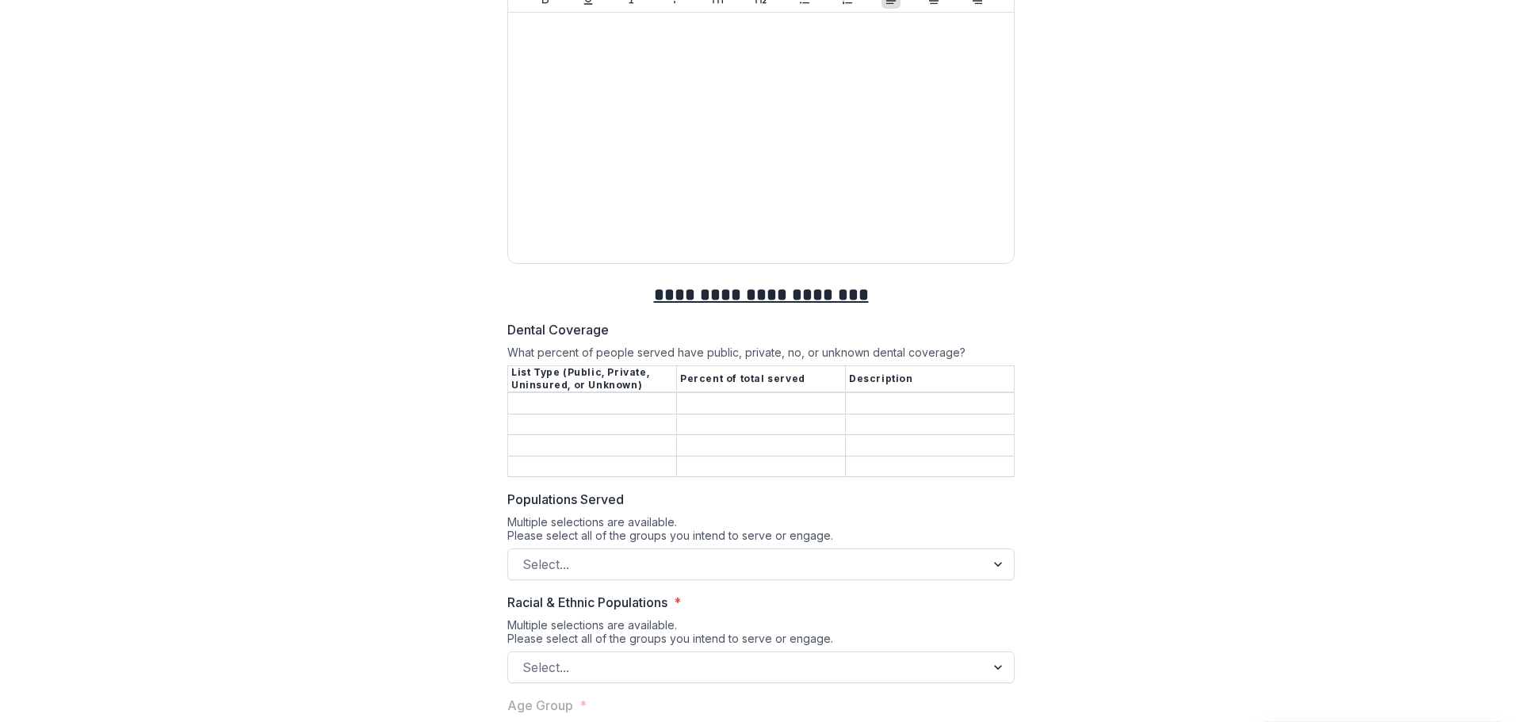
scroll to position [6264, 0]
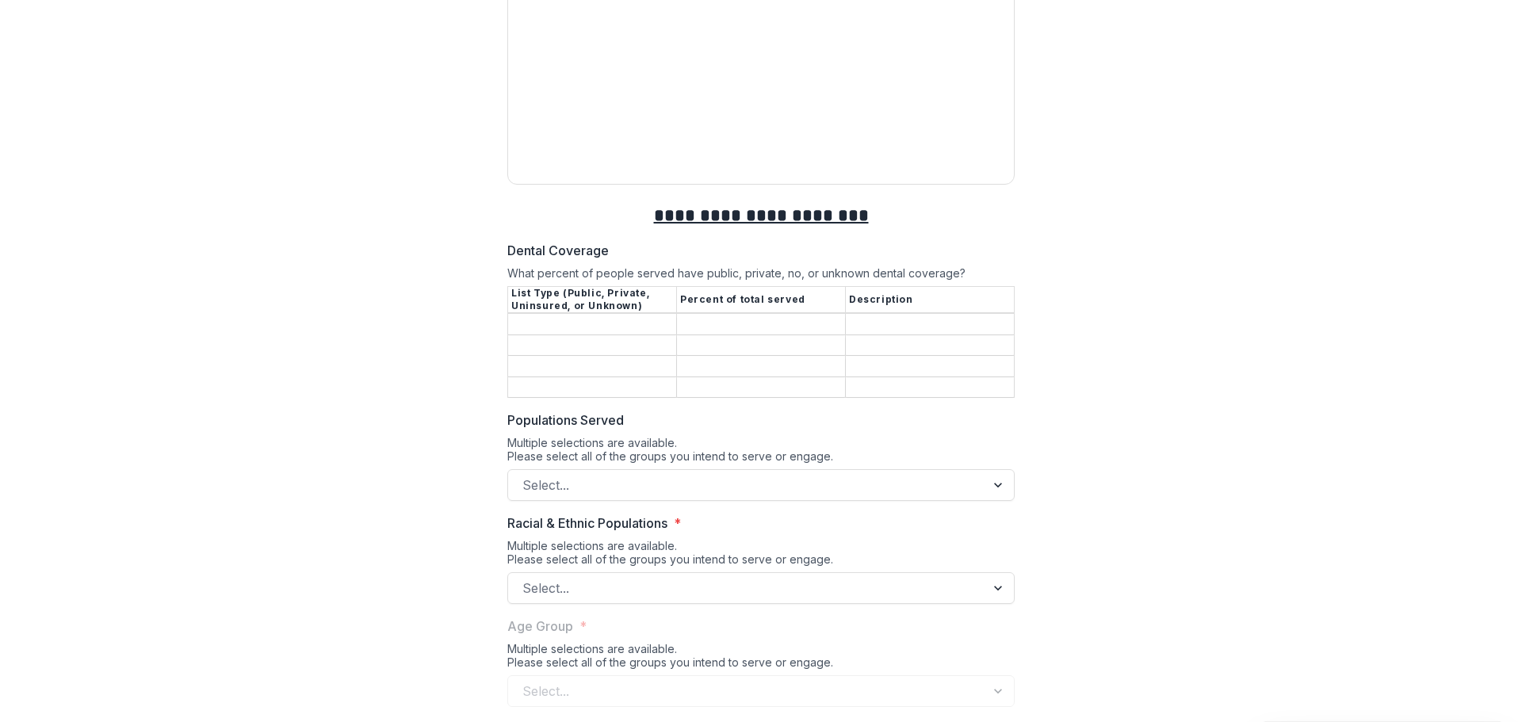
click at [553, 316] on input "Dental Coverage" at bounding box center [592, 325] width 168 height 19
click at [900, 316] on input "Dental Coverage" at bounding box center [930, 325] width 168 height 19
click at [634, 316] on input "Dental Coverage" at bounding box center [592, 325] width 168 height 19
click at [857, 316] on input "Dental Coverage" at bounding box center [930, 325] width 168 height 19
click at [806, 316] on input "Dental Coverage" at bounding box center [761, 325] width 168 height 19
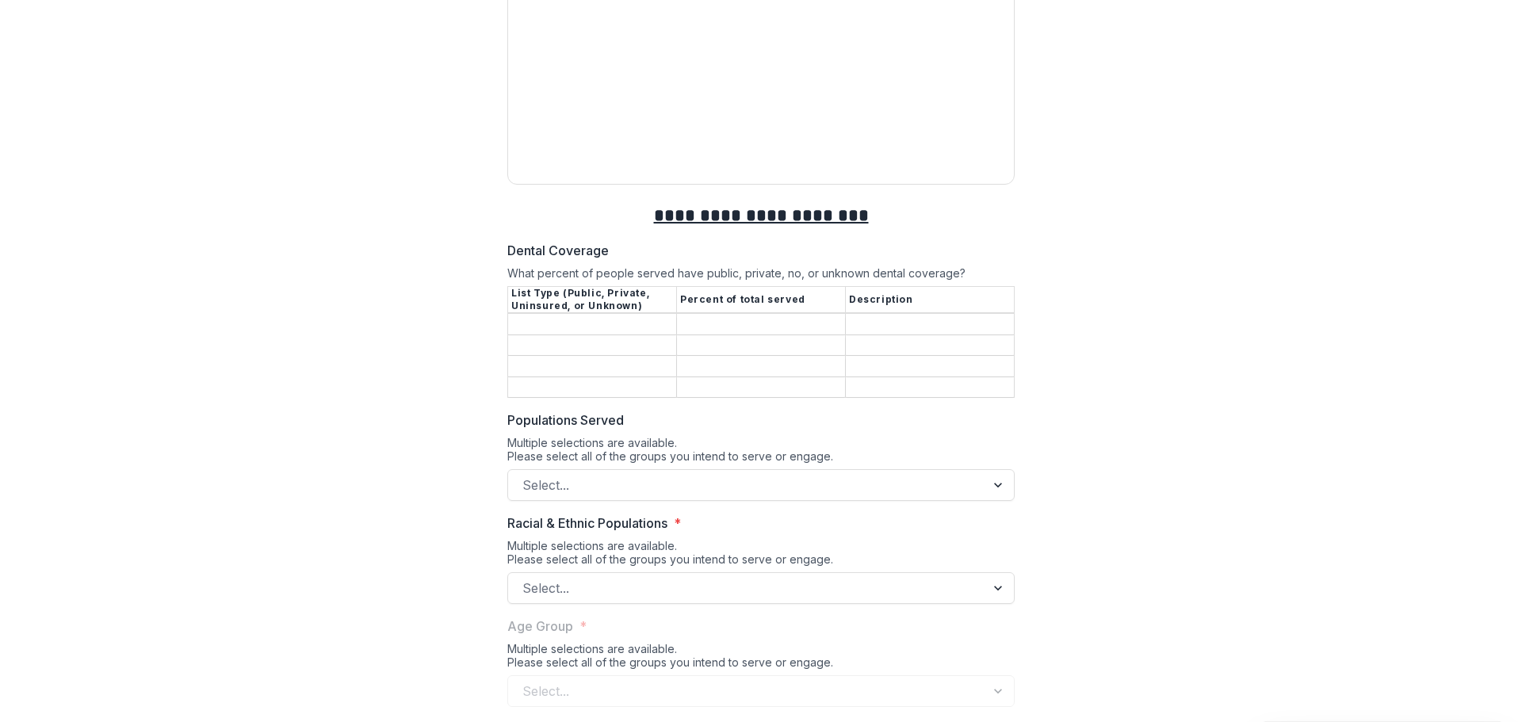
click at [604, 316] on input "Dental Coverage" at bounding box center [592, 325] width 168 height 19
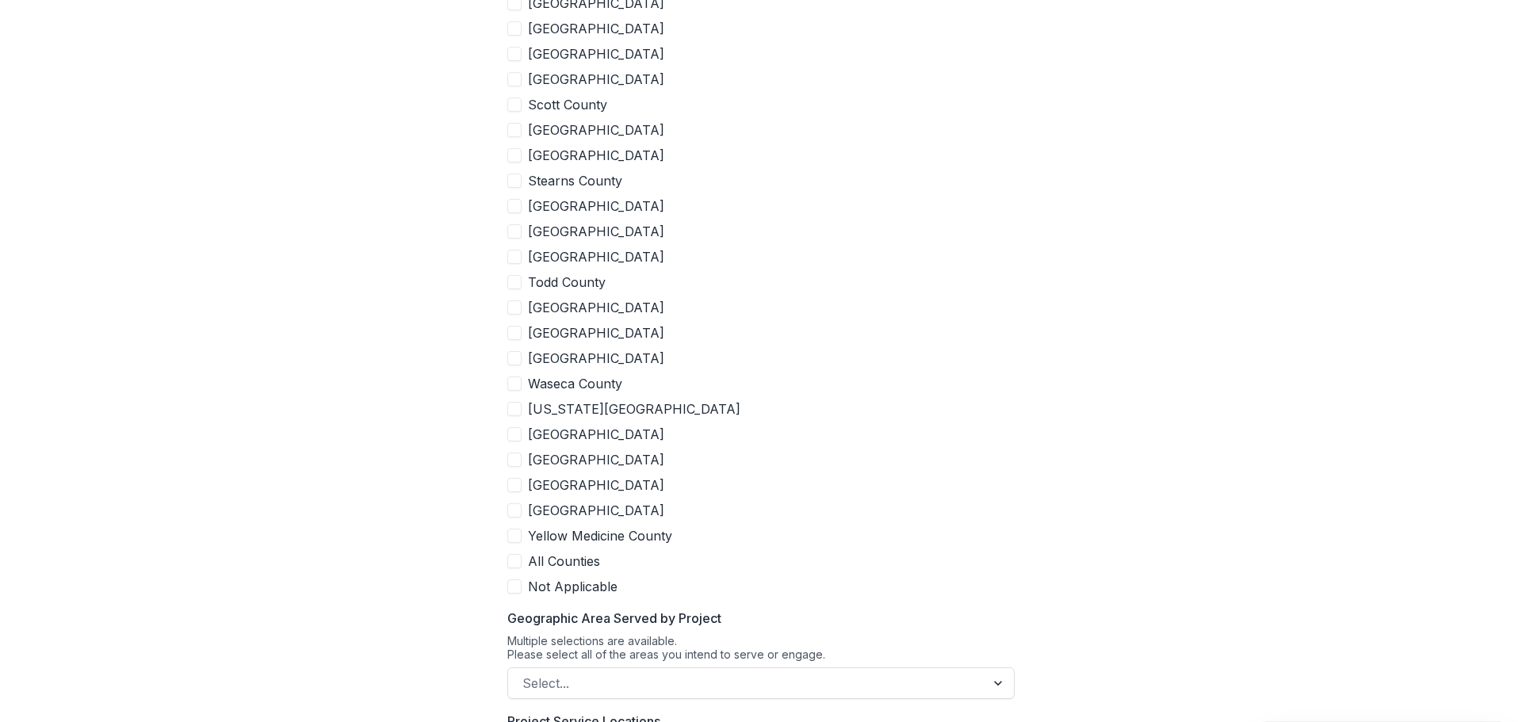
scroll to position [9278, 0]
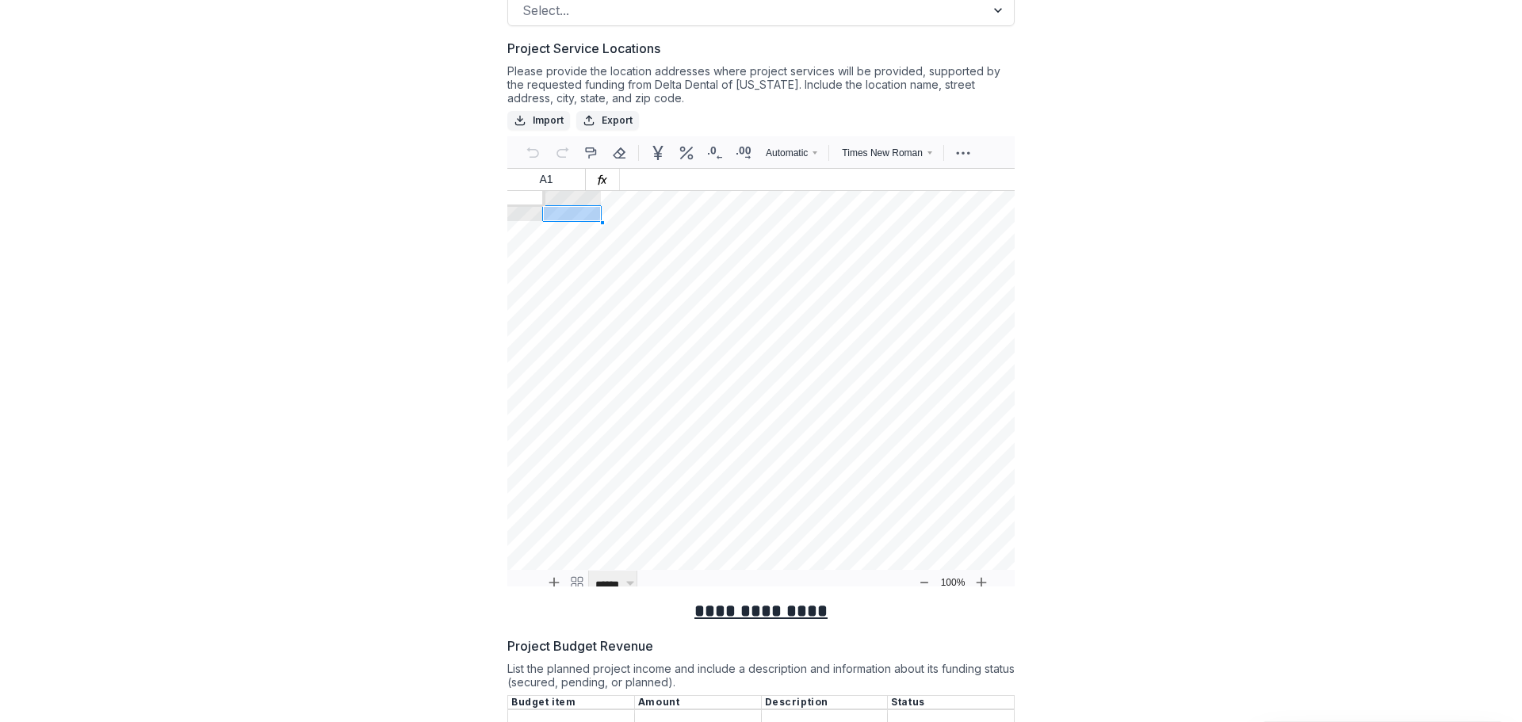
scroll to position [9436, 0]
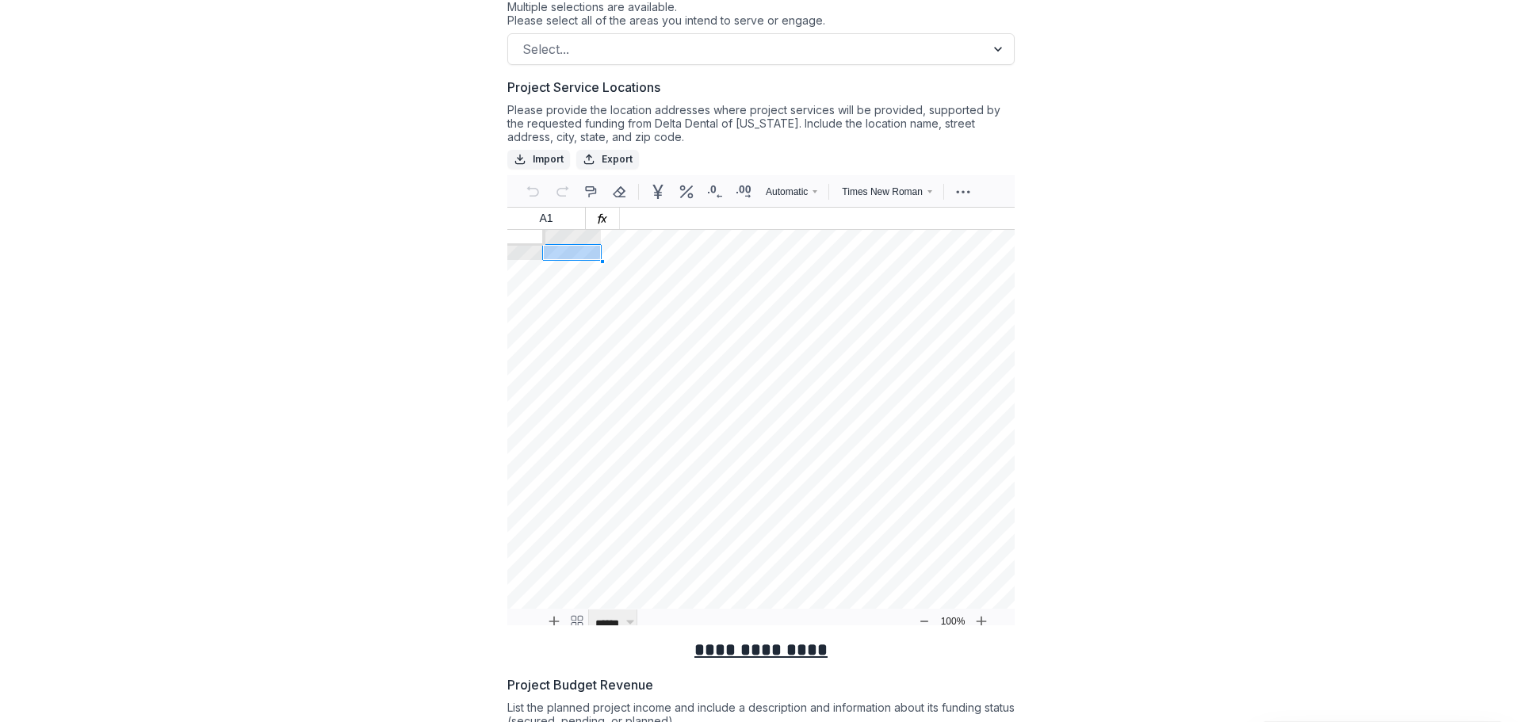
click at [745, 103] on div "Please provide the location addresses where project services will be provided, …" at bounding box center [760, 126] width 507 height 47
click at [769, 103] on div "Please provide the location addresses where project services will be provided, …" at bounding box center [760, 126] width 507 height 47
click at [765, 103] on div "Please provide the location addresses where project services will be provided, …" at bounding box center [760, 126] width 507 height 47
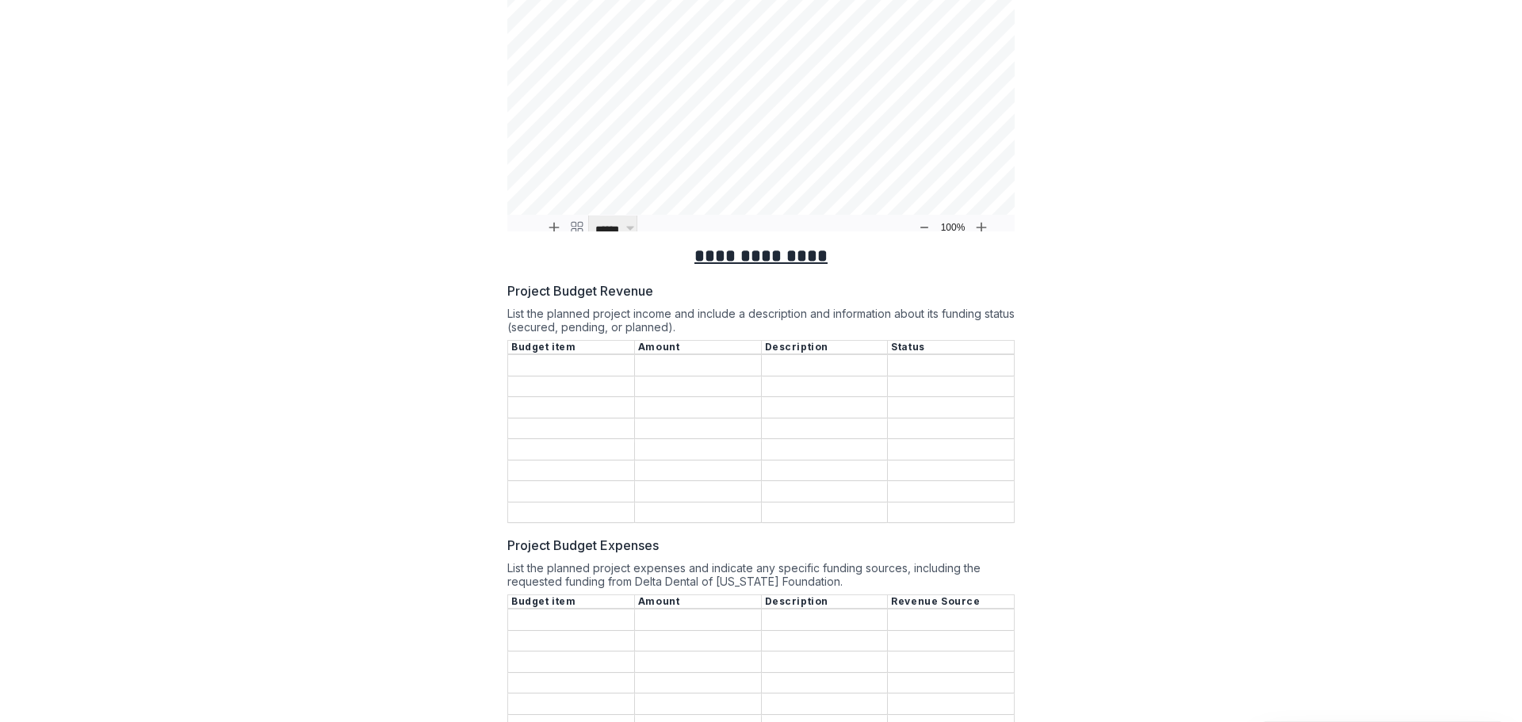
scroll to position [9833, 0]
click at [553, 339] on th "Budget item" at bounding box center [571, 346] width 127 height 14
click at [557, 354] on input "Project Budget Revenue" at bounding box center [571, 363] width 126 height 19
click at [672, 354] on input "Project Budget Revenue" at bounding box center [698, 363] width 126 height 19
click at [577, 375] on input "Project Budget Revenue" at bounding box center [571, 384] width 126 height 19
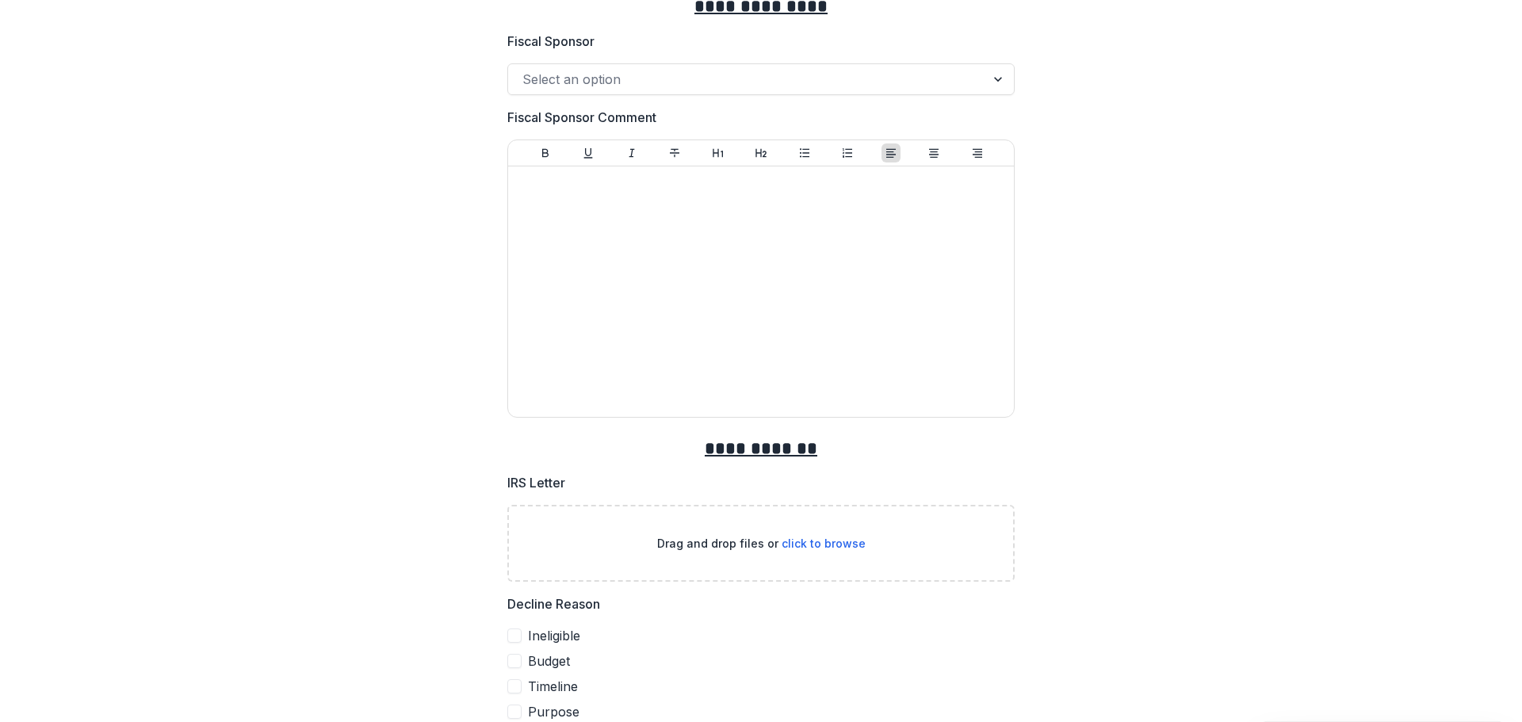
scroll to position [11108, 0]
